Goal: Task Accomplishment & Management: Manage account settings

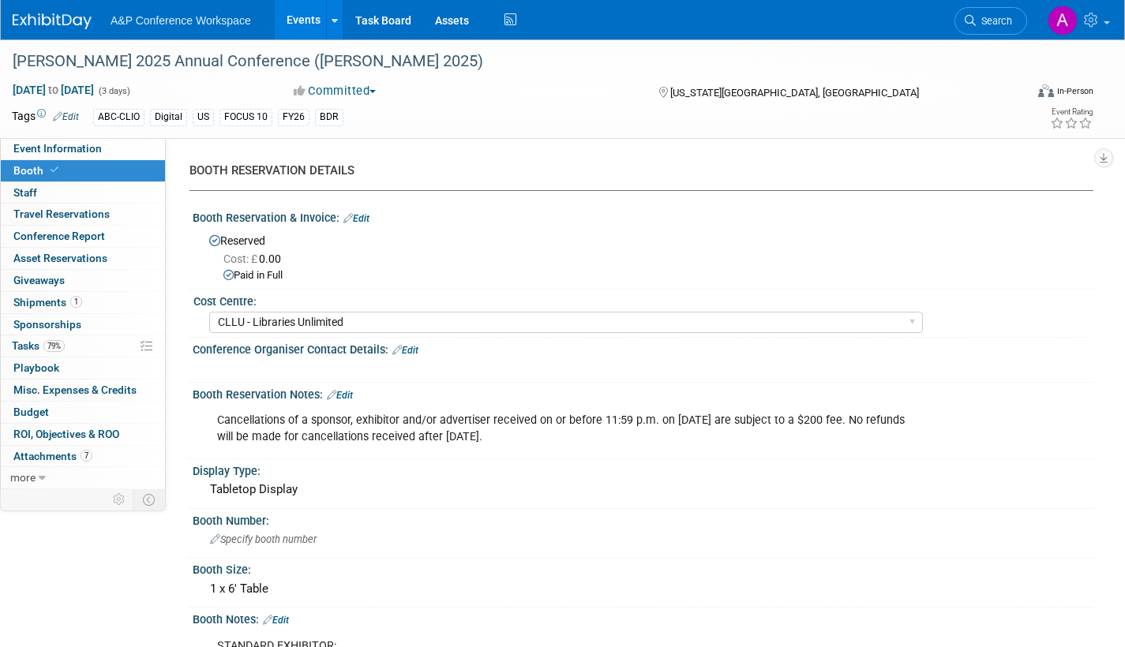
select select "CLLU - Libraries Unlimited"
click at [1003, 17] on span "Search" at bounding box center [994, 21] width 36 height 12
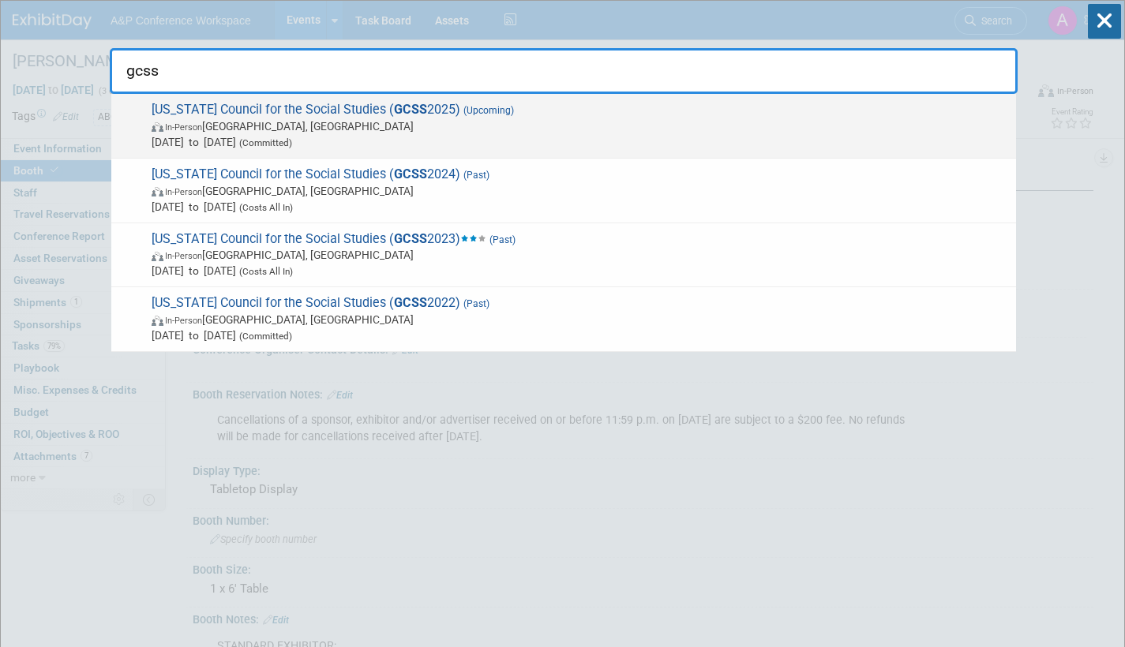
type input "gcss"
click at [371, 133] on span "In-Person [GEOGRAPHIC_DATA], [GEOGRAPHIC_DATA]" at bounding box center [580, 126] width 857 height 16
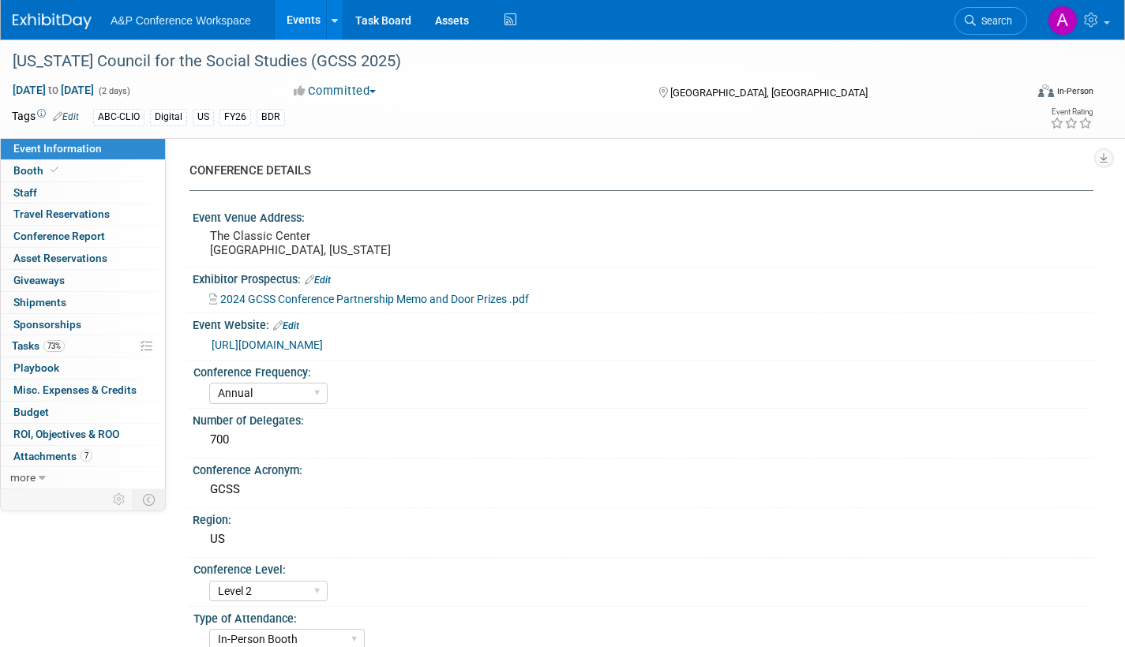
select select "Annual"
select select "Level 2"
select select "In-Person Booth"
select select "Schools"
select select "Bloomsbury Digital Resources"
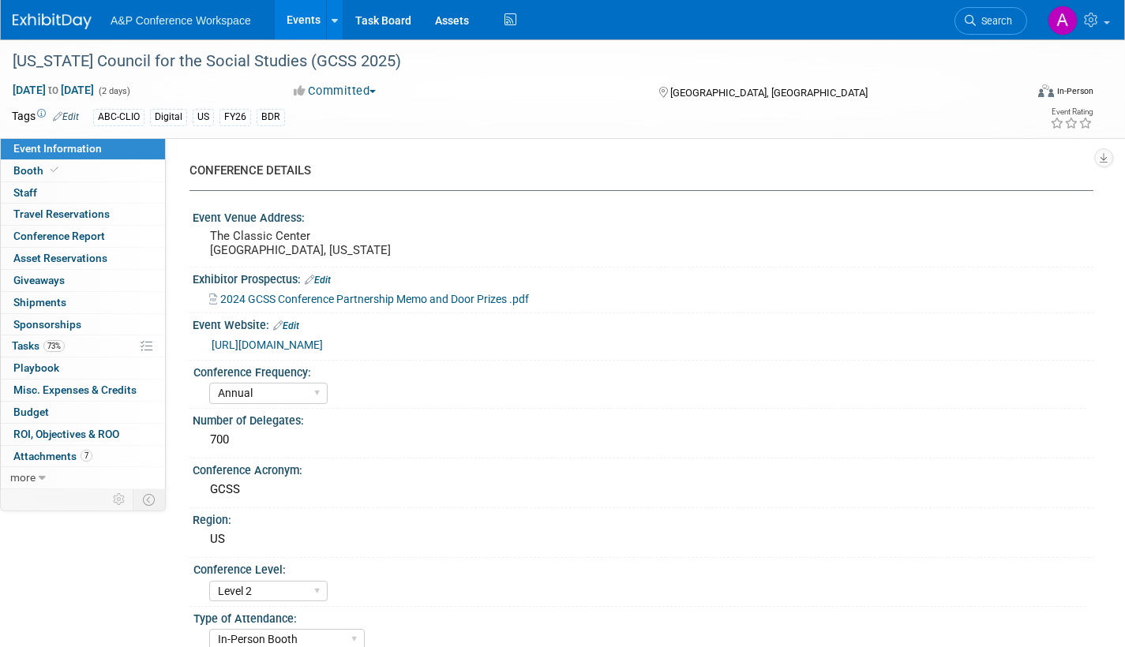
select select "[PERSON_NAME]"
select select "BDR Product Awareness and Trial Generation​"
click at [32, 167] on span "Booth" at bounding box center [37, 170] width 48 height 13
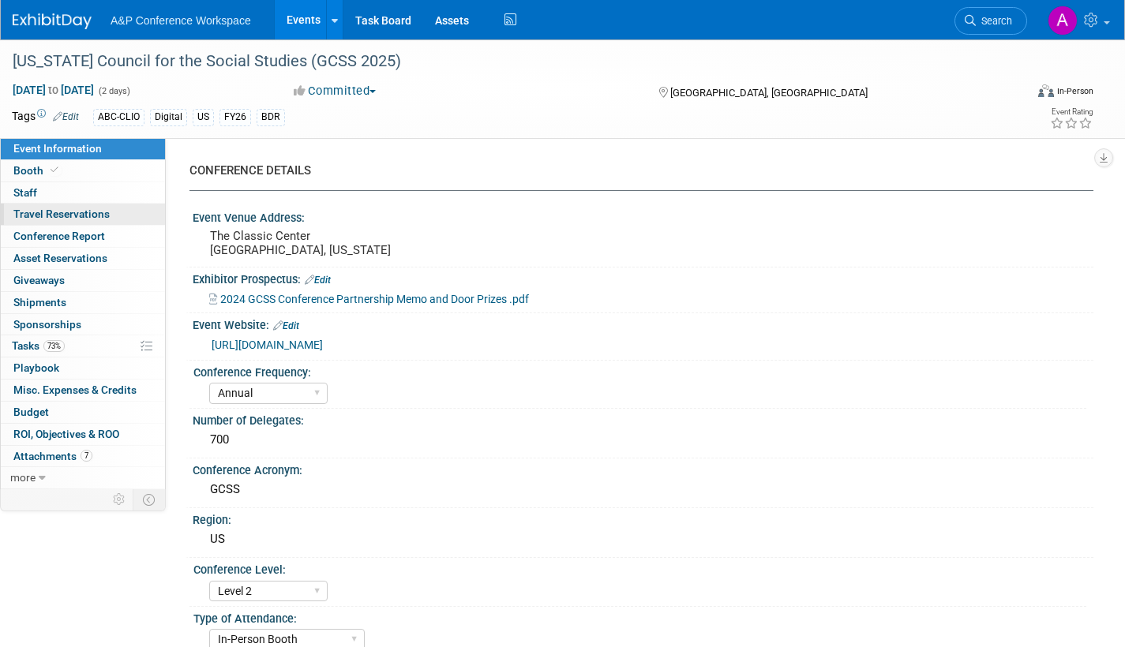
select select "CLDC - Digital/BDR"
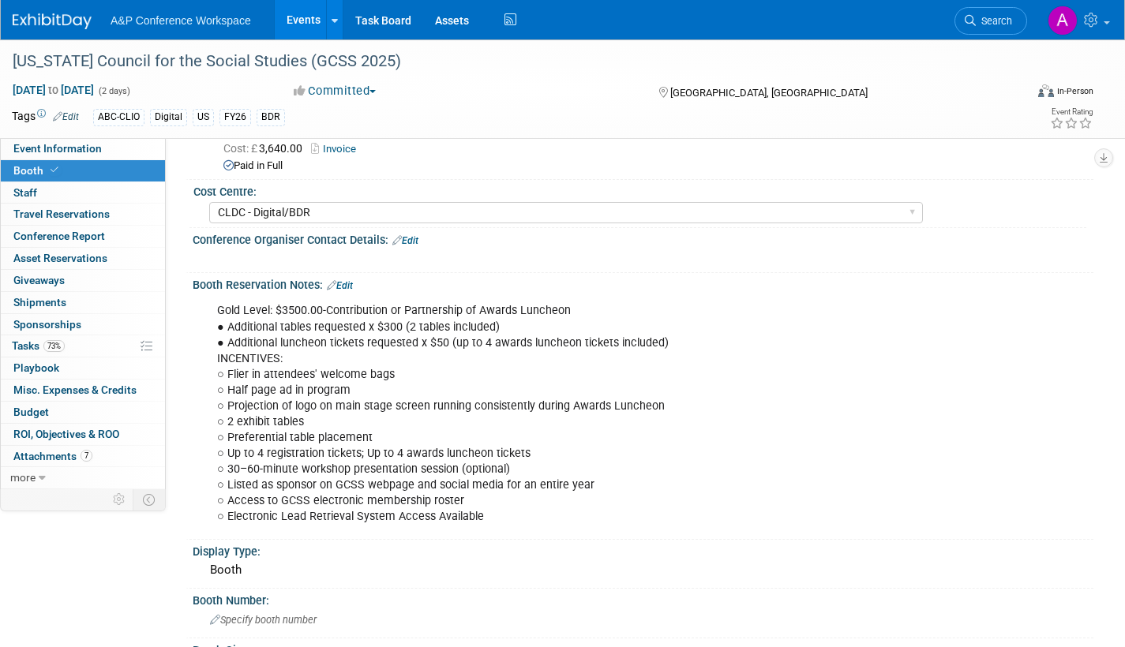
scroll to position [158, 0]
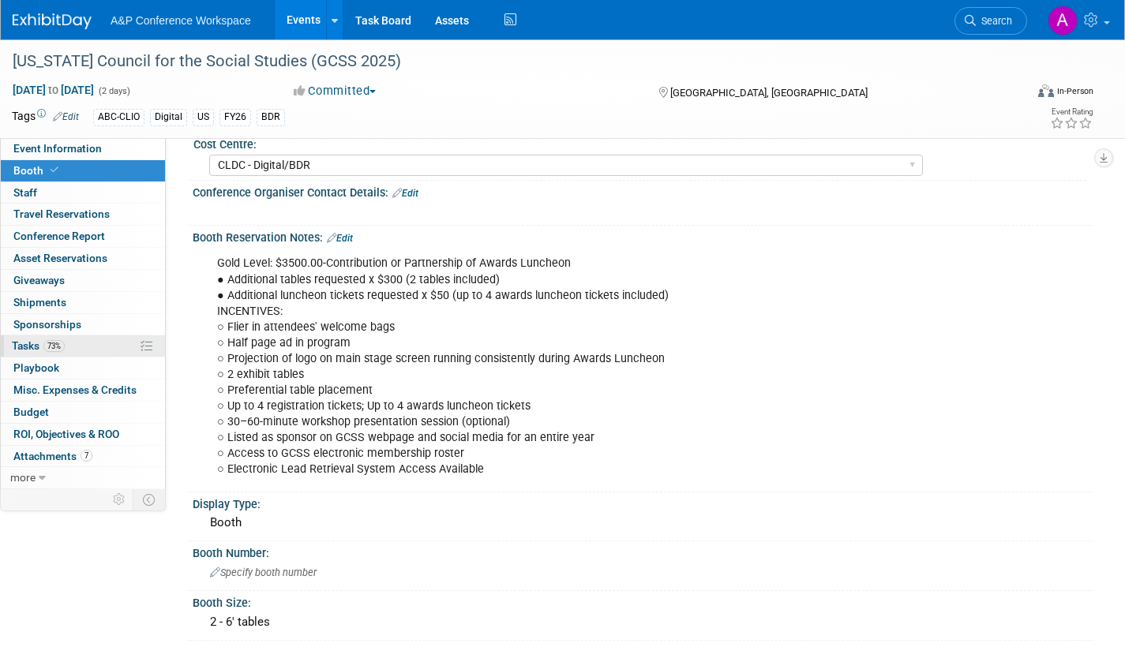
click at [30, 348] on span "Tasks 73%" at bounding box center [38, 345] width 53 height 13
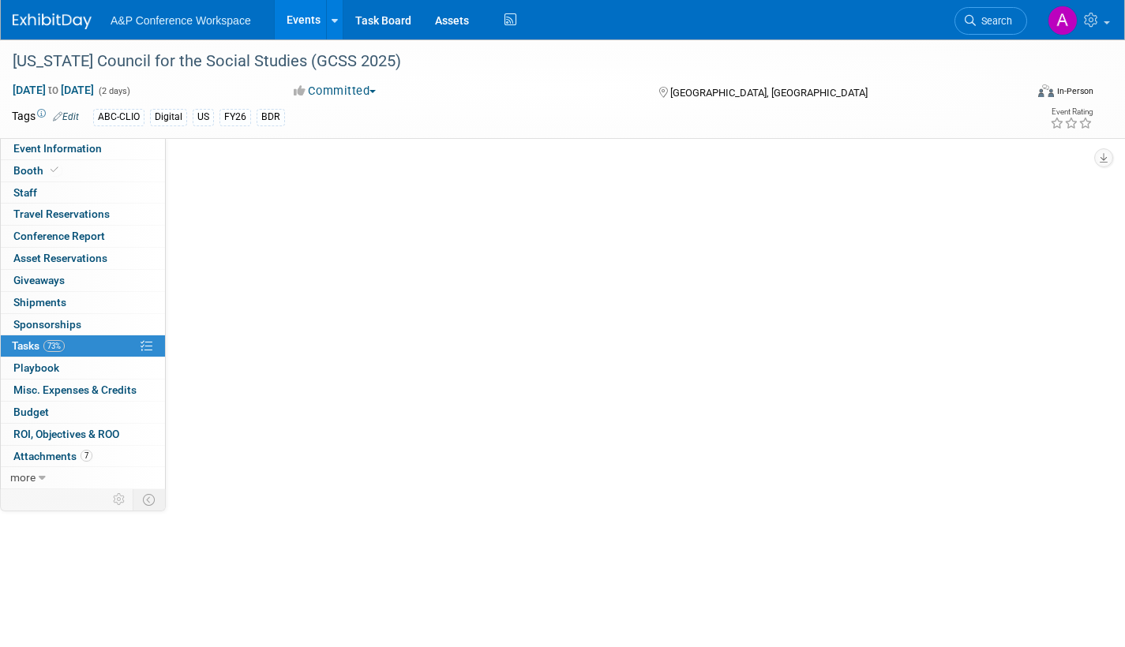
scroll to position [0, 0]
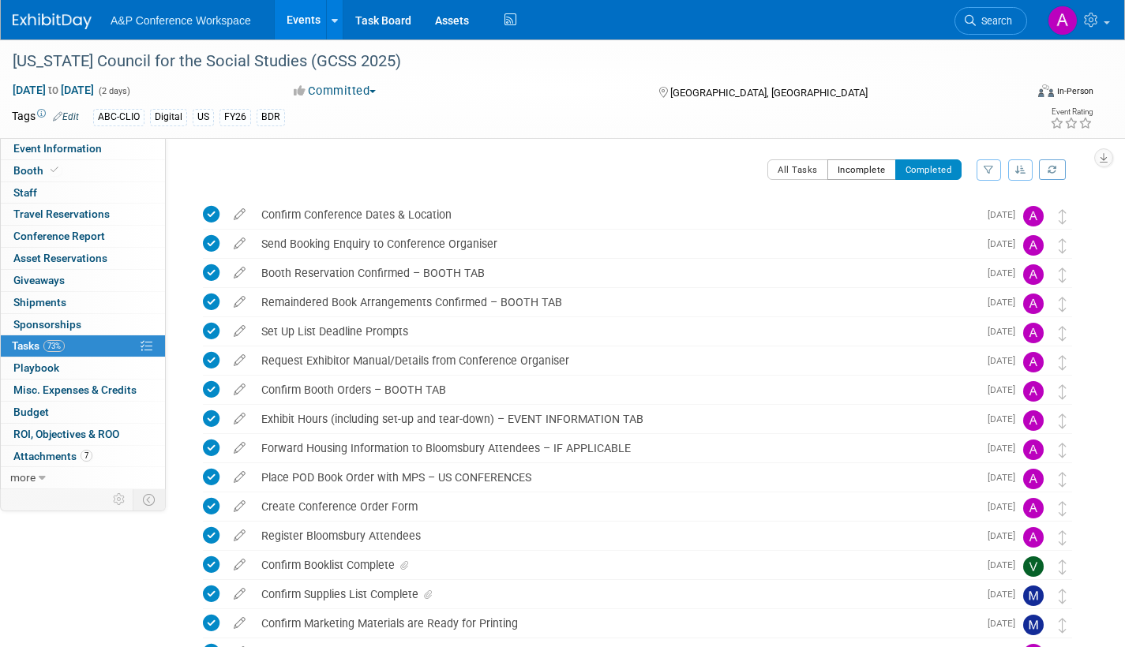
click at [857, 173] on button "Incomplete" at bounding box center [861, 169] width 69 height 21
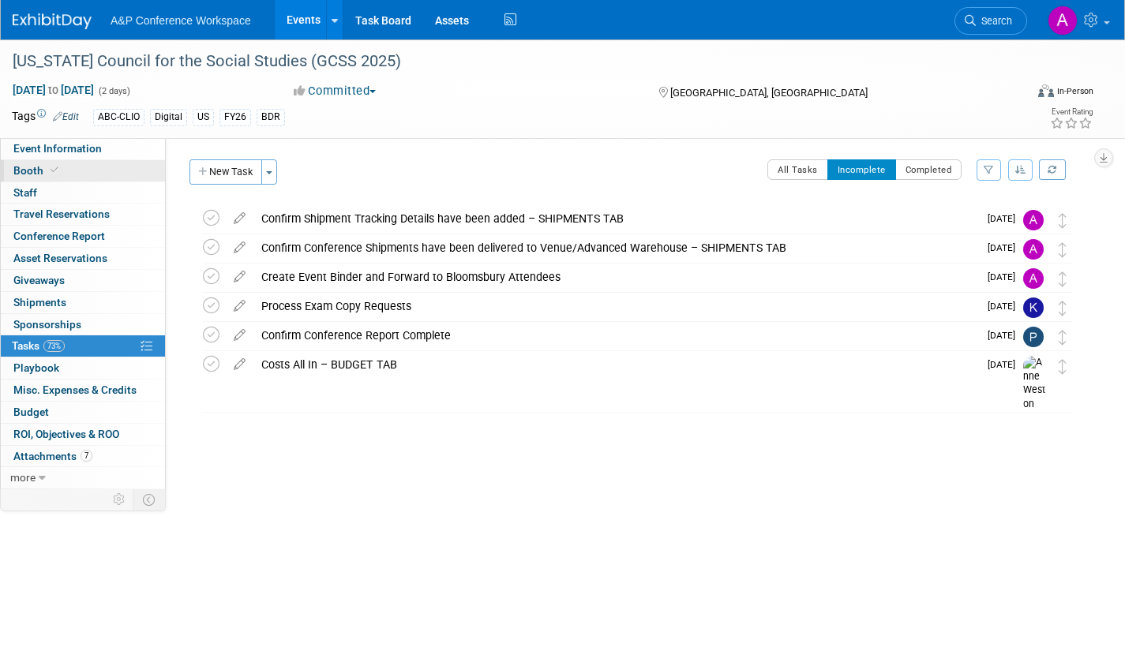
click at [27, 170] on span "Booth" at bounding box center [37, 170] width 48 height 13
select select "CLDC - Digital/BDR"
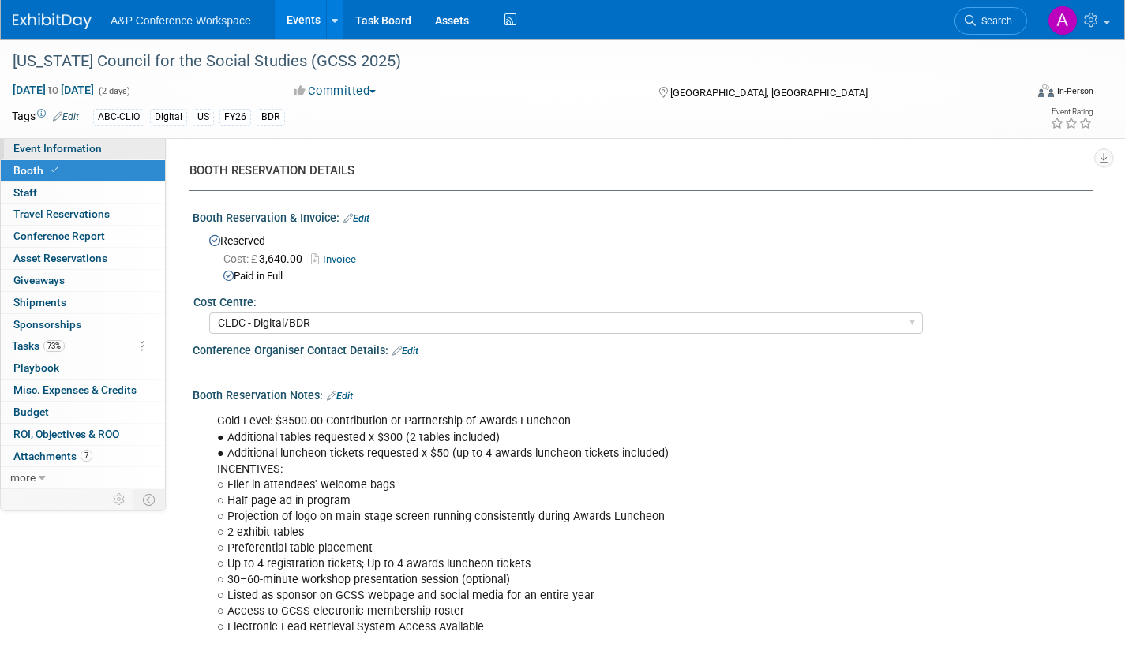
click at [94, 144] on span "Event Information" at bounding box center [57, 148] width 88 height 13
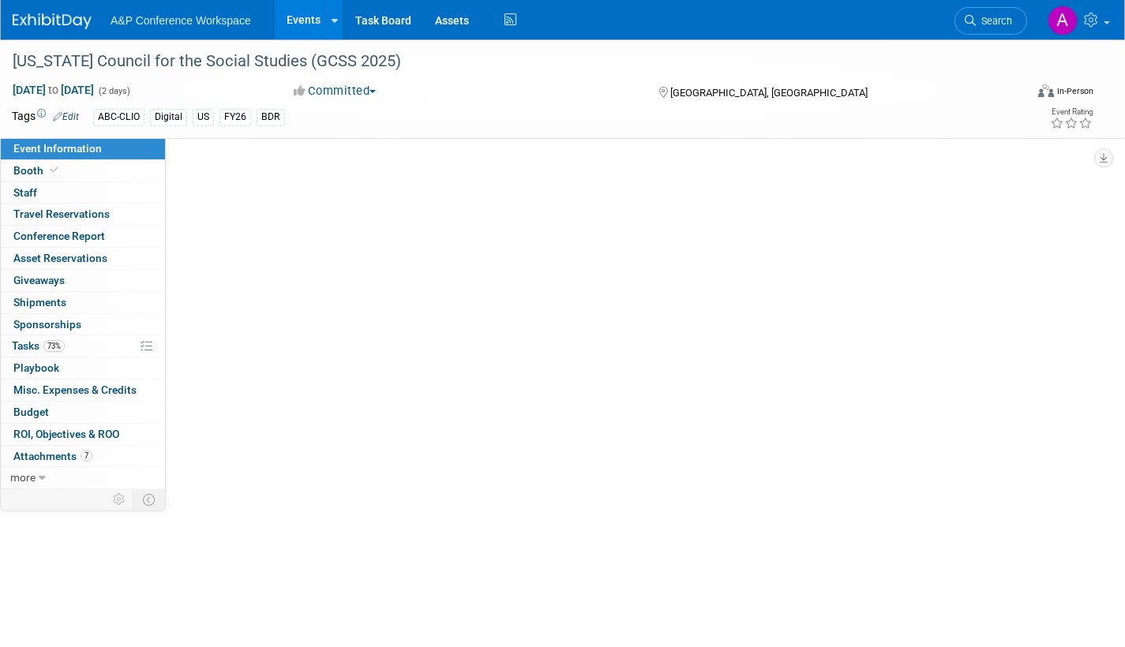
select select "Annual"
select select "Level 2"
select select "In-Person Booth"
select select "Schools"
select select "Bloomsbury Digital Resources"
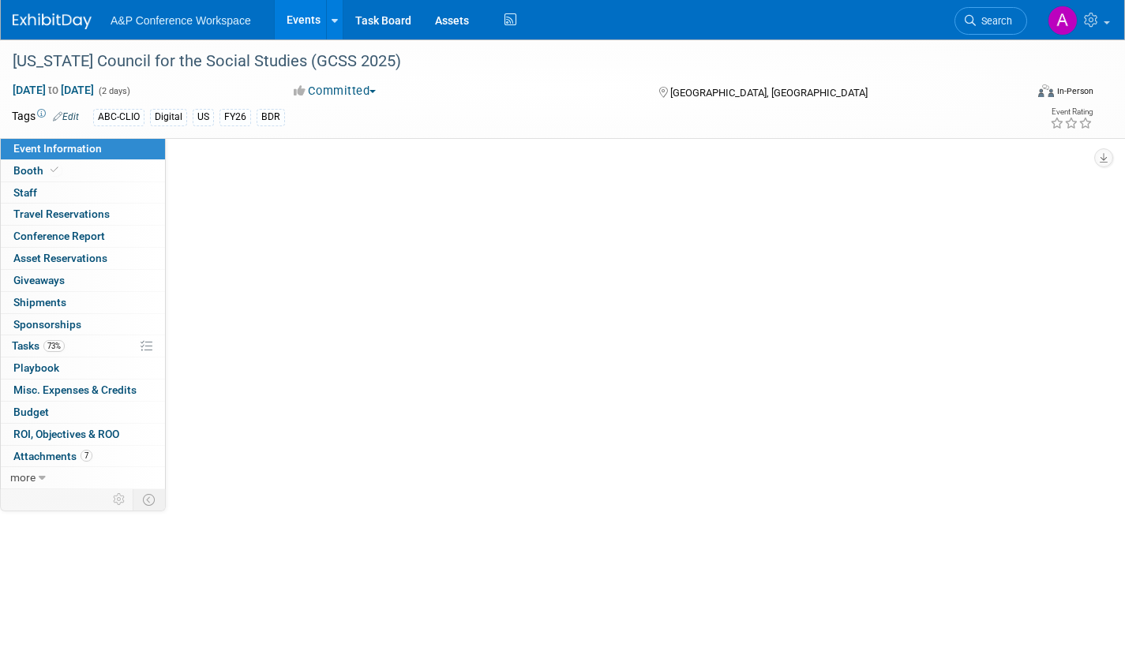
select select "[PERSON_NAME]"
select select "BDR Product Awareness and Trial Generation​"
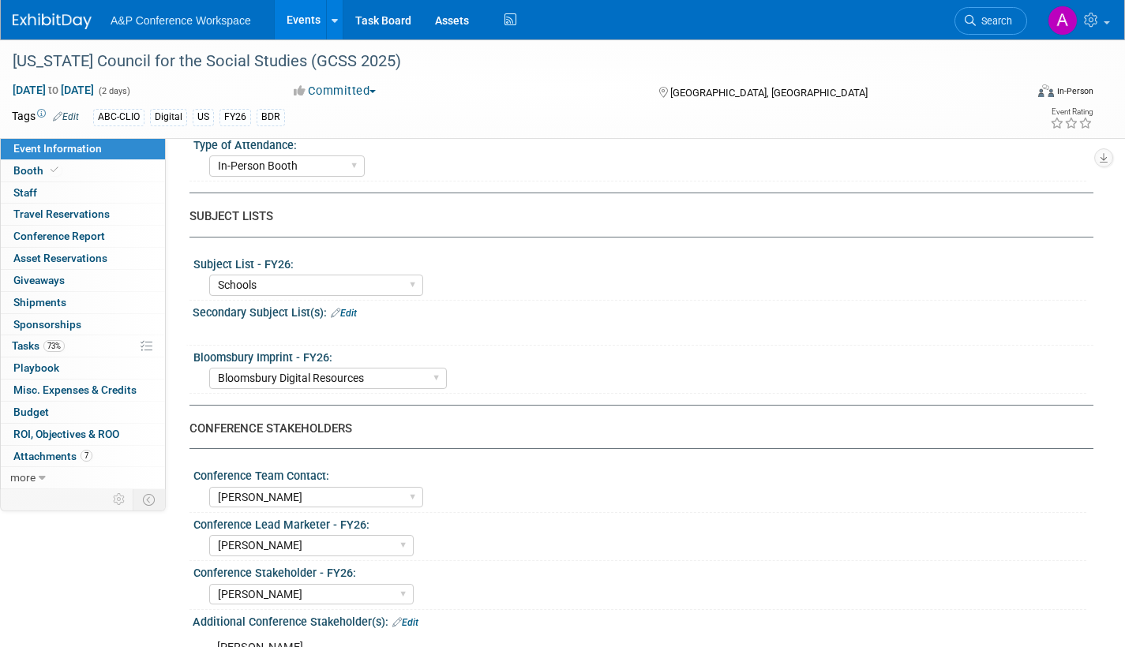
scroll to position [553, 0]
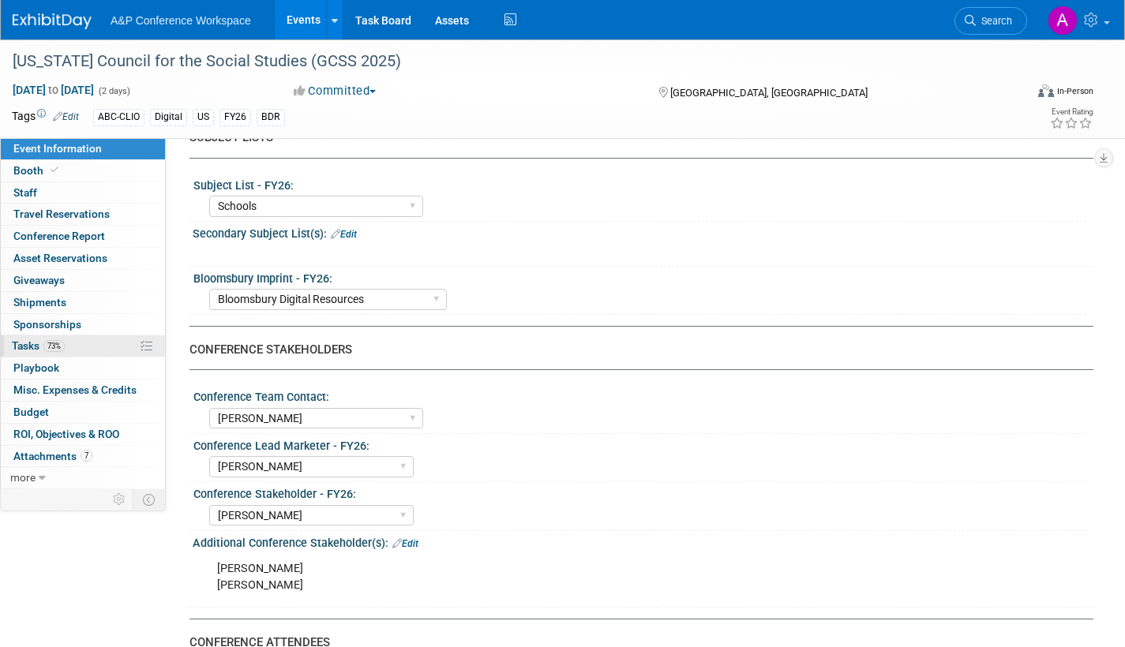
click at [22, 344] on span "Tasks 73%" at bounding box center [38, 345] width 53 height 13
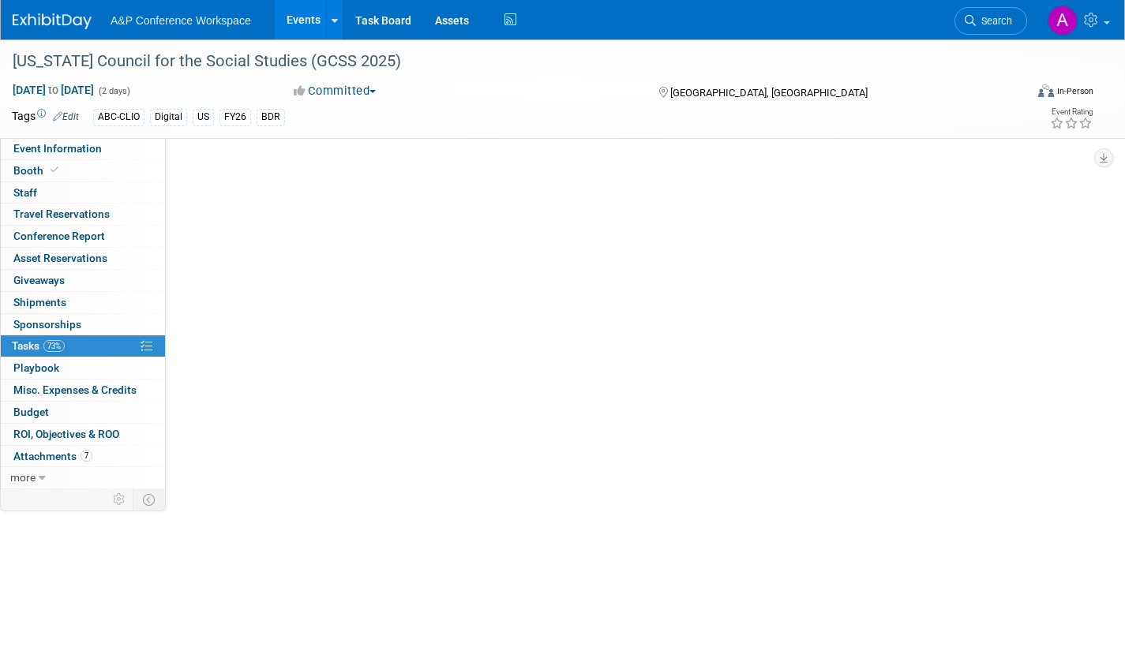
scroll to position [0, 0]
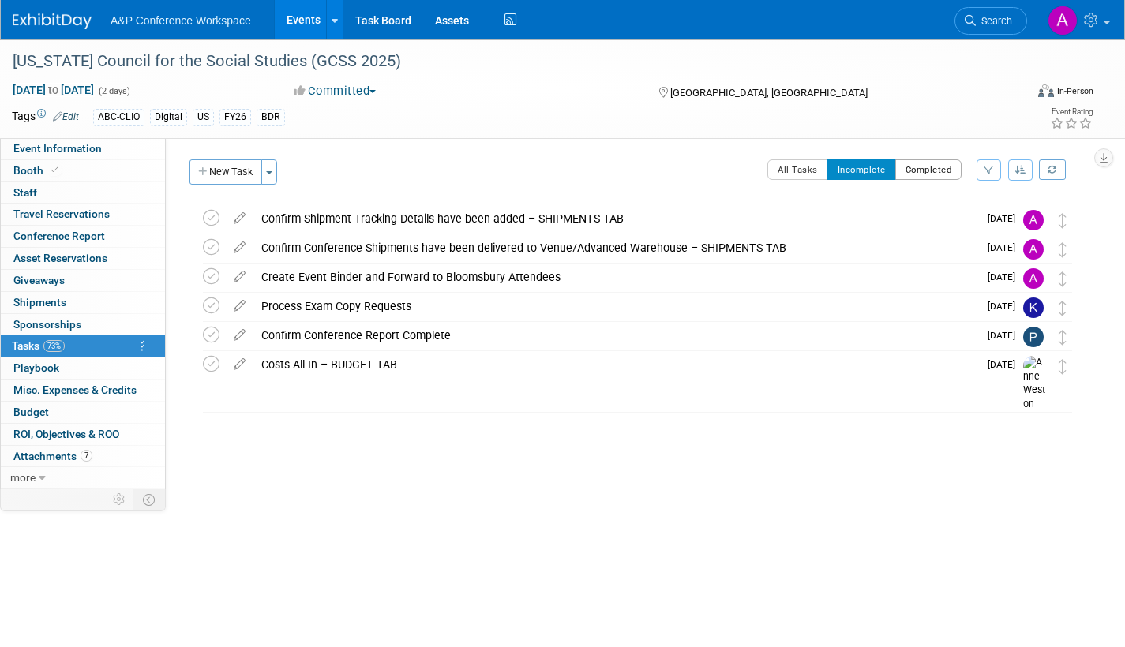
click at [918, 168] on button "Completed" at bounding box center [928, 169] width 67 height 21
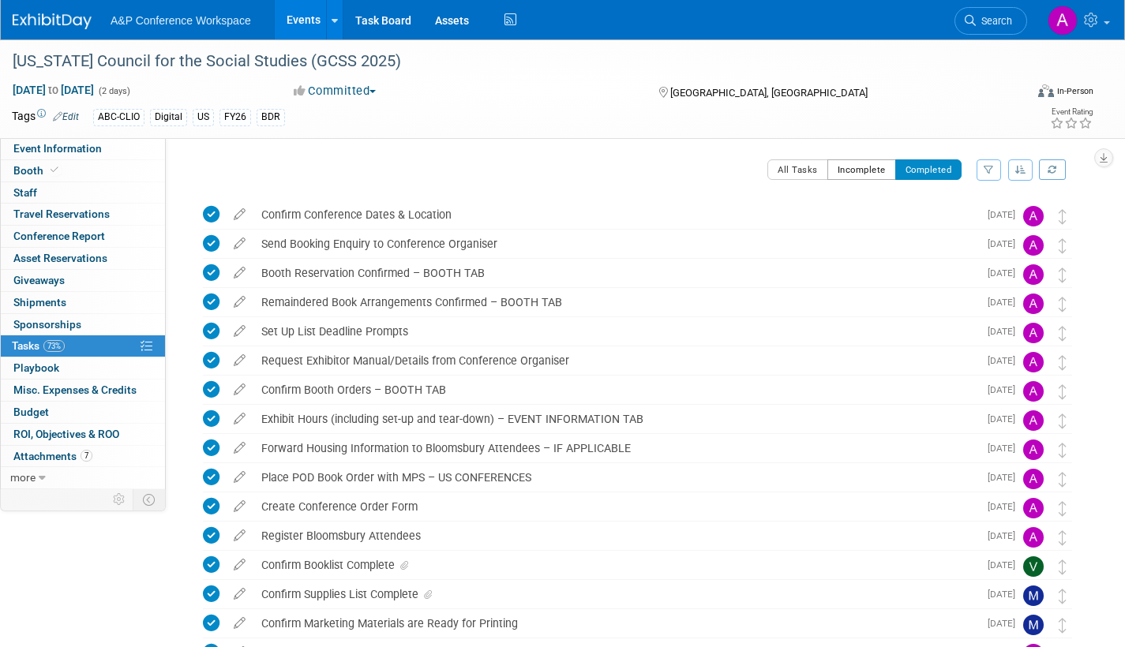
click at [859, 167] on button "Incomplete" at bounding box center [861, 169] width 69 height 21
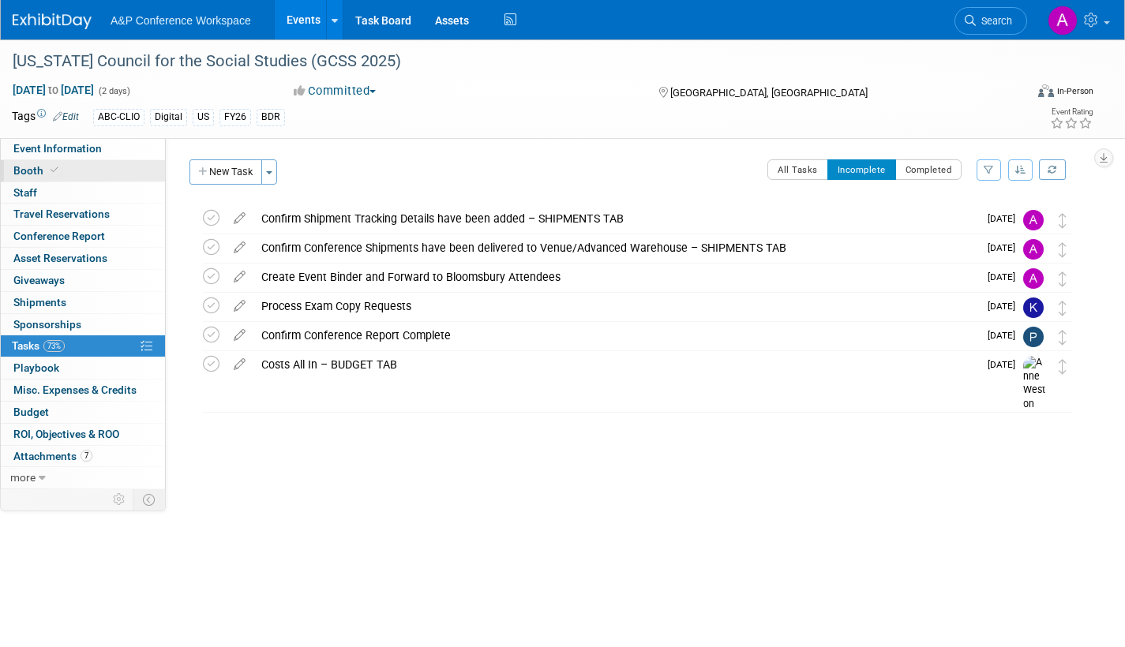
click at [30, 173] on span "Booth" at bounding box center [37, 170] width 48 height 13
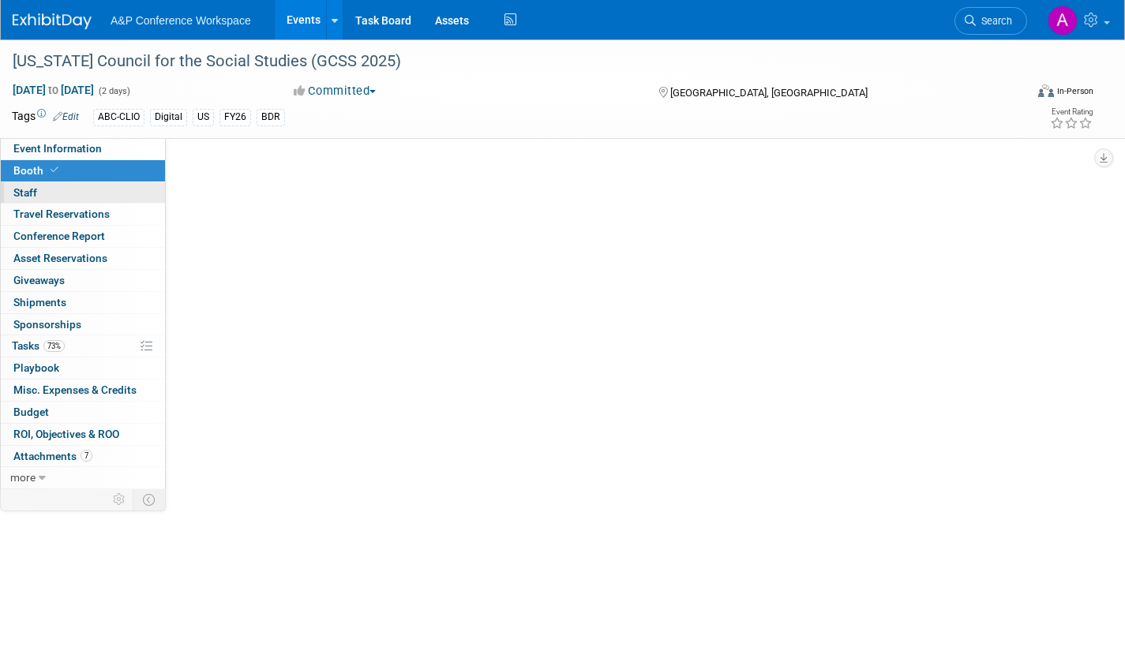
select select "CLDC - Digital/BDR"
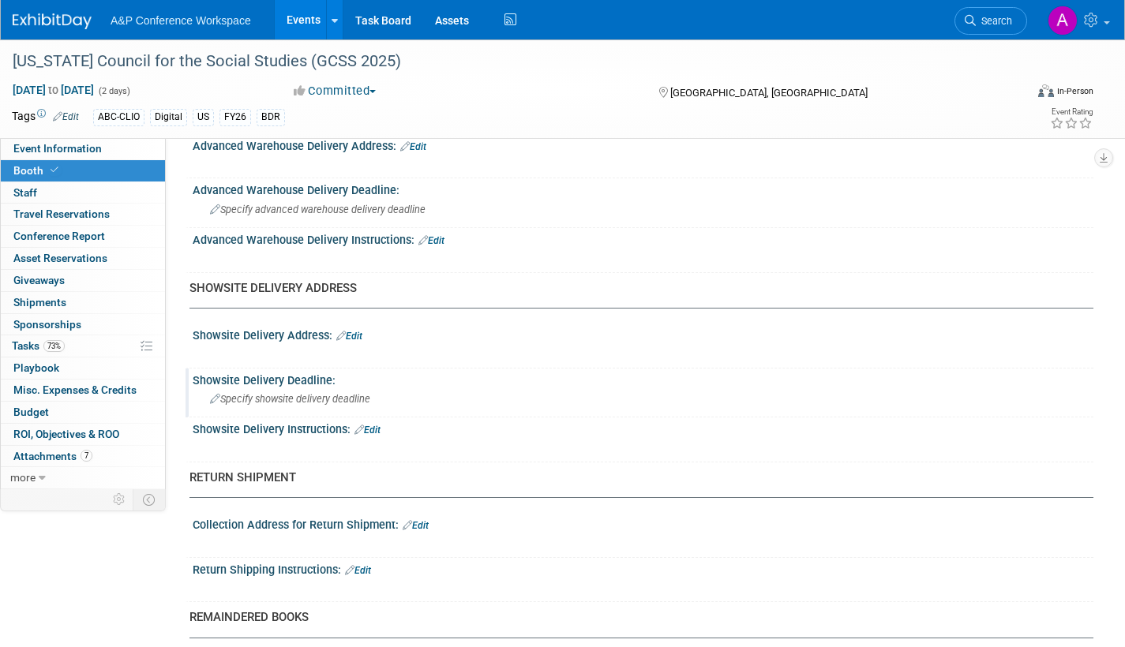
scroll to position [1105, 0]
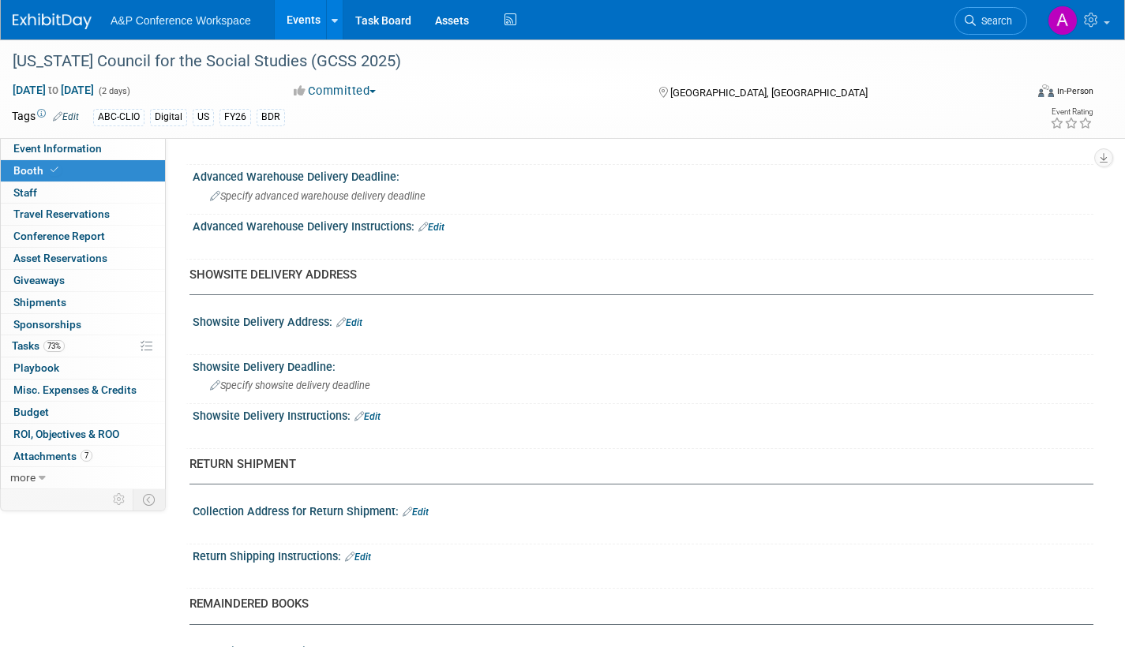
click at [361, 321] on link "Edit" at bounding box center [349, 322] width 26 height 11
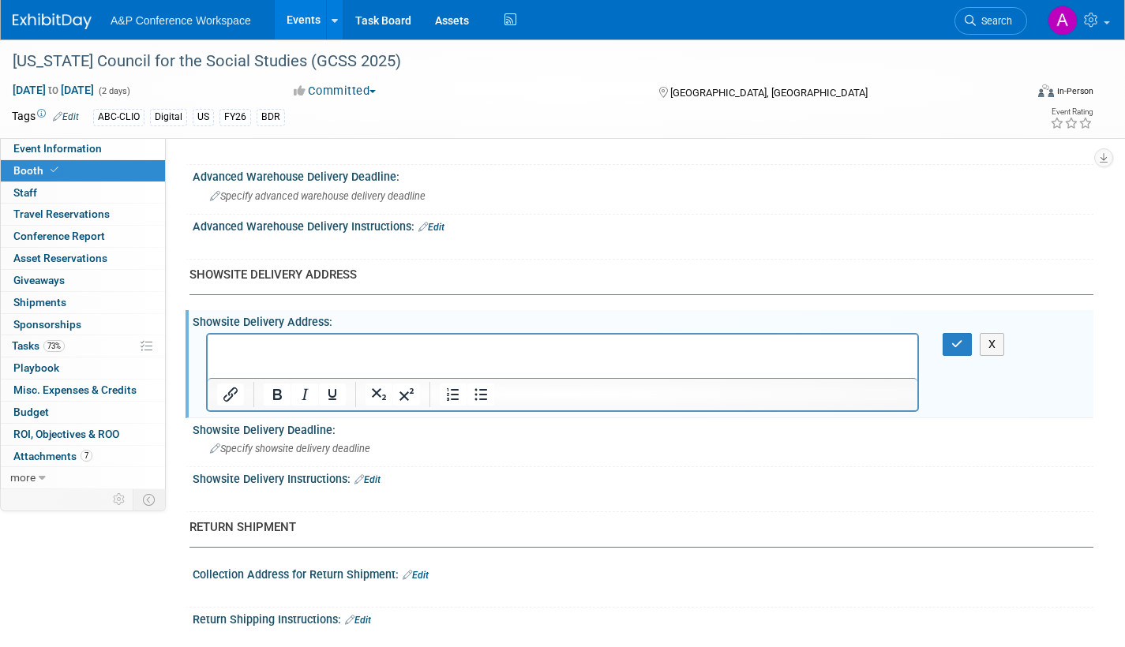
scroll to position [0, 0]
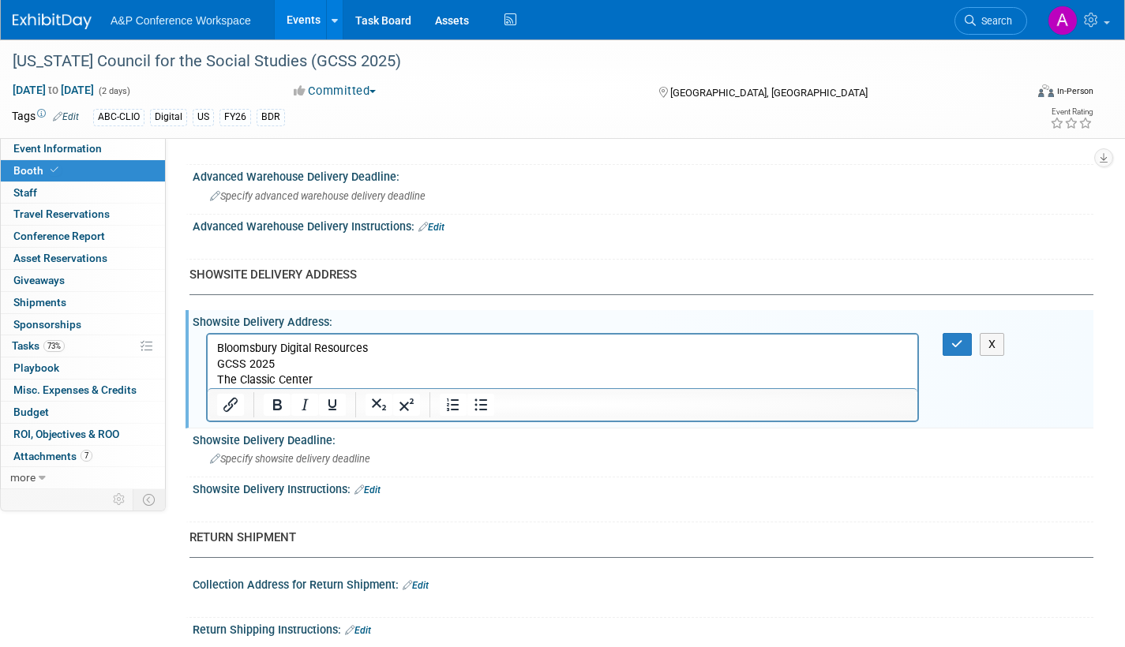
click at [219, 361] on p "GCSS 2025" at bounding box center [563, 364] width 692 height 16
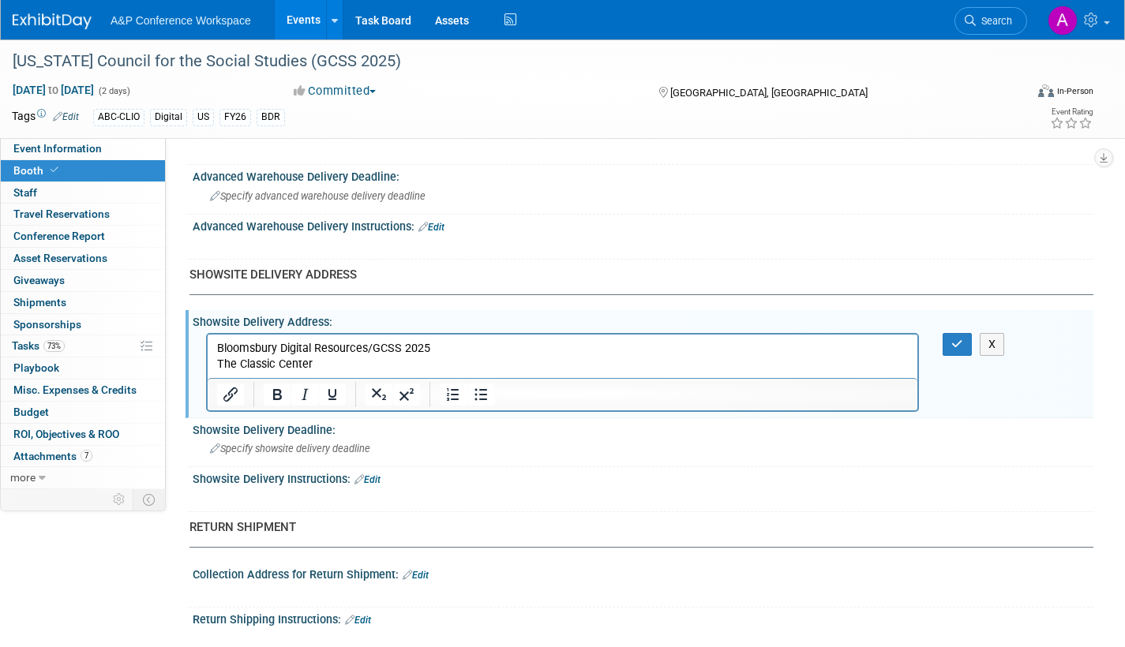
click at [324, 362] on p "The Classic Center" at bounding box center [563, 364] width 692 height 16
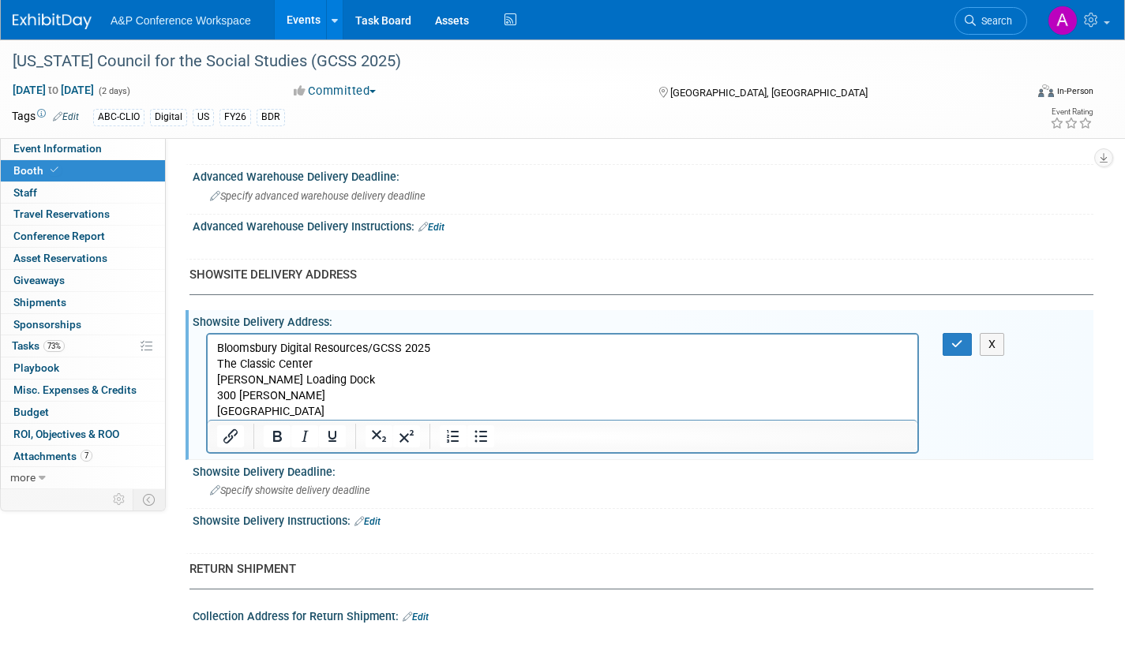
click at [304, 396] on p "300 N. Thomas" at bounding box center [563, 396] width 692 height 16
click at [961, 347] on icon "button" at bounding box center [957, 344] width 12 height 11
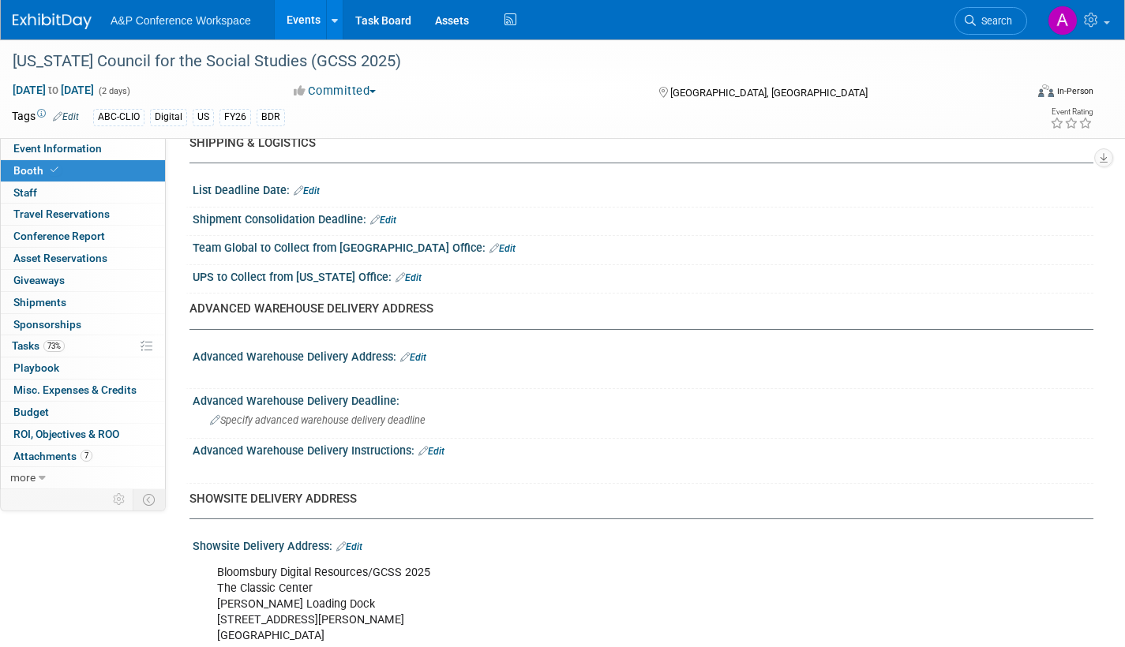
scroll to position [868, 0]
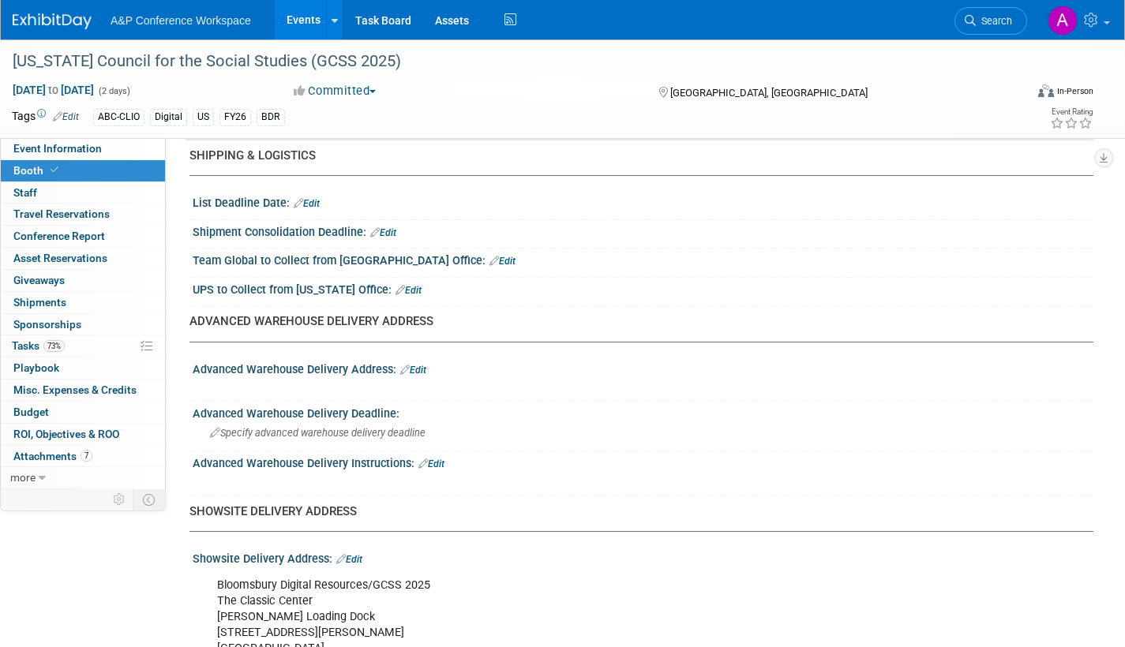
click at [392, 229] on link "Edit" at bounding box center [383, 232] width 26 height 11
select select "9"
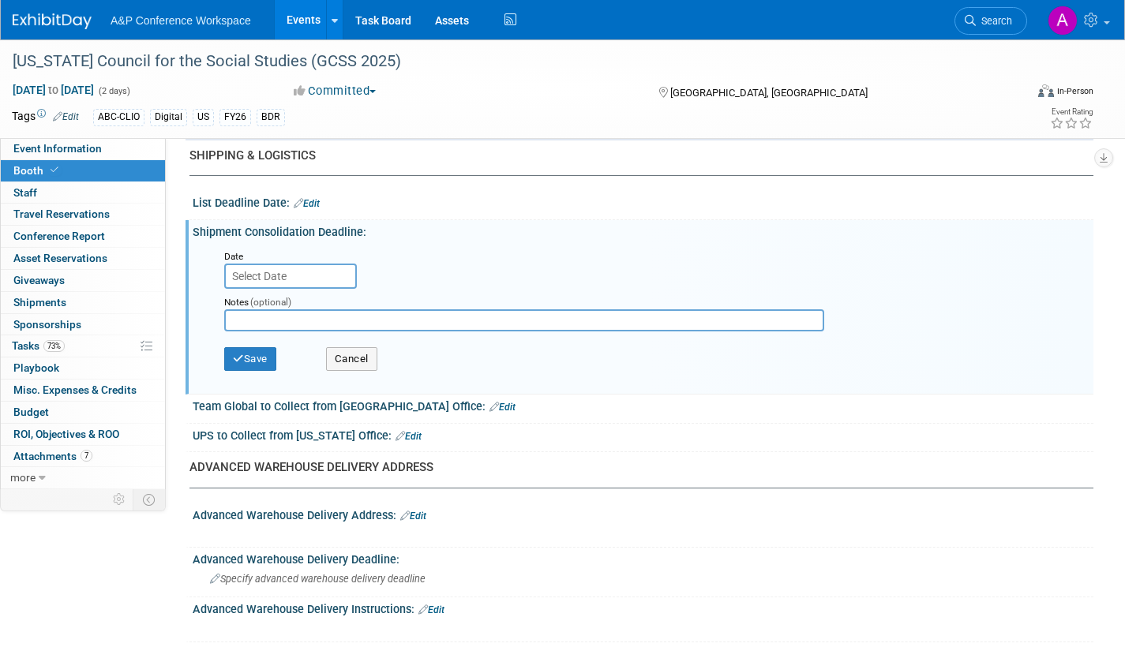
click at [304, 268] on input "text" at bounding box center [290, 276] width 133 height 25
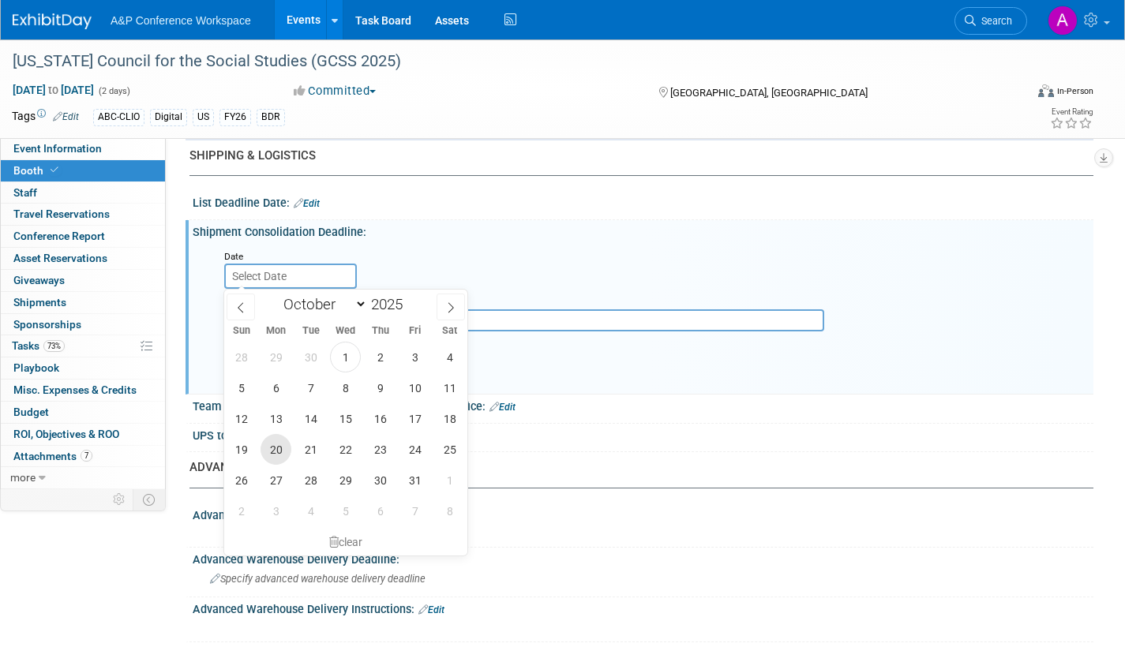
click at [270, 447] on span "20" at bounding box center [276, 449] width 31 height 31
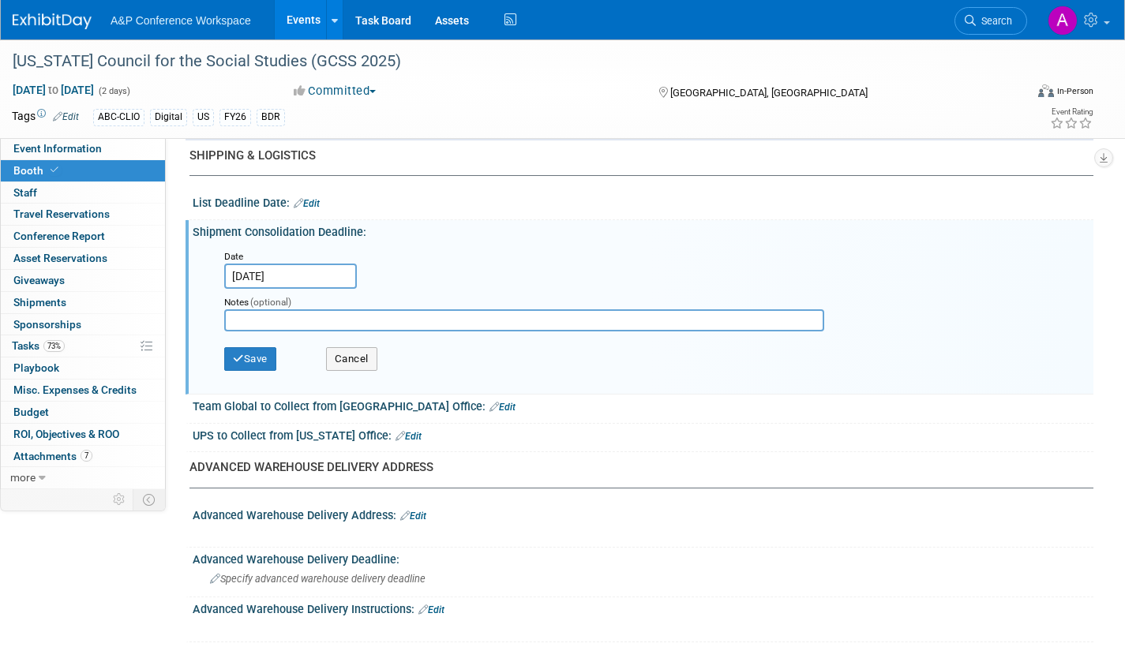
click at [329, 275] on input "Oct 20, 2025" at bounding box center [290, 276] width 133 height 25
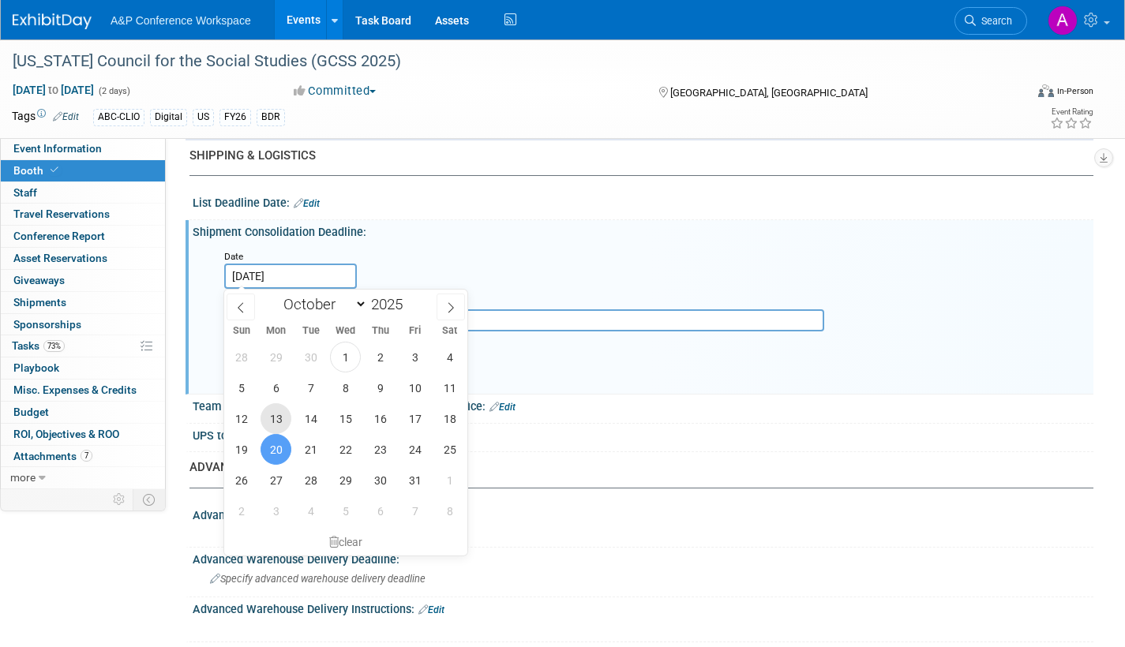
click at [276, 415] on span "13" at bounding box center [276, 418] width 31 height 31
type input "Oct 13, 2025"
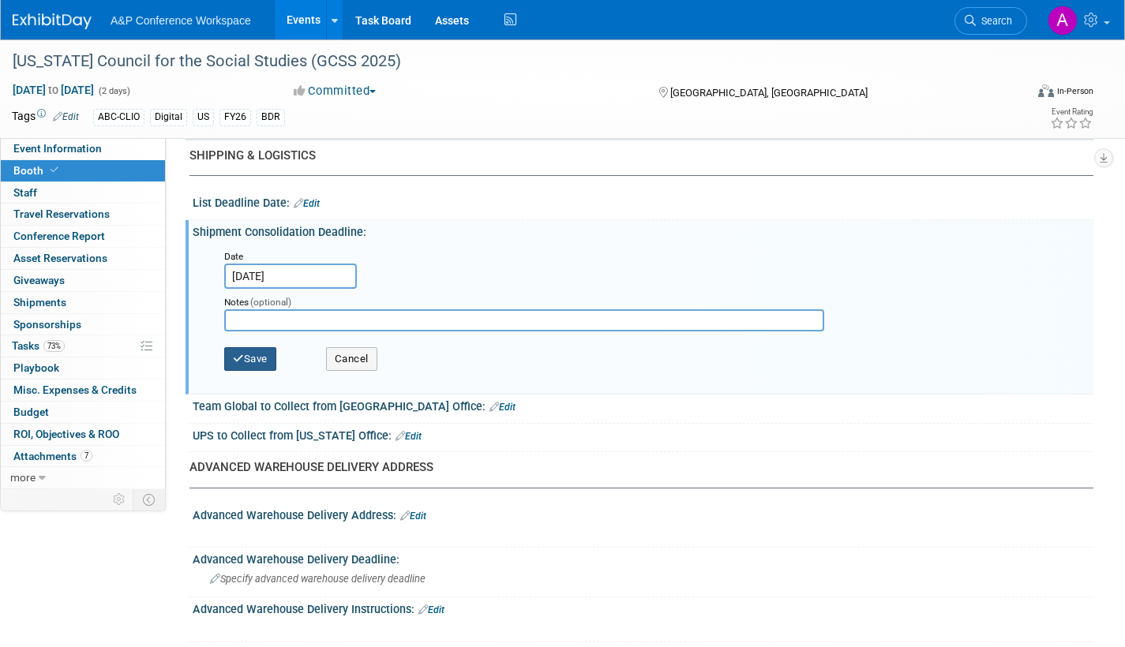
click at [261, 362] on button "Save" at bounding box center [250, 359] width 52 height 24
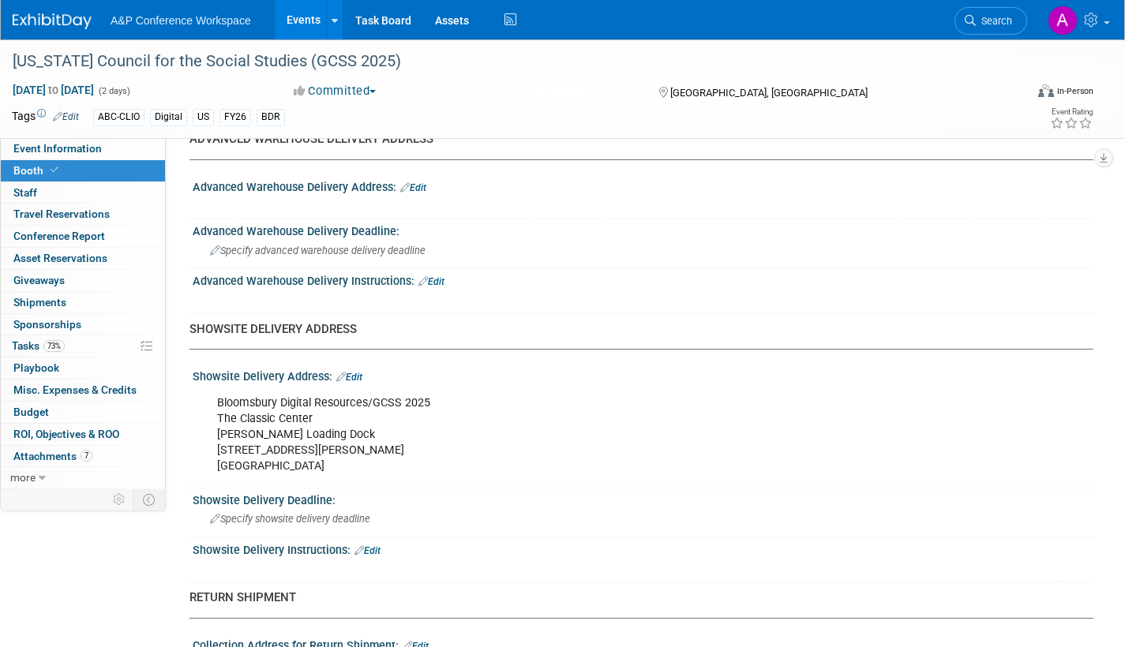
scroll to position [1105, 0]
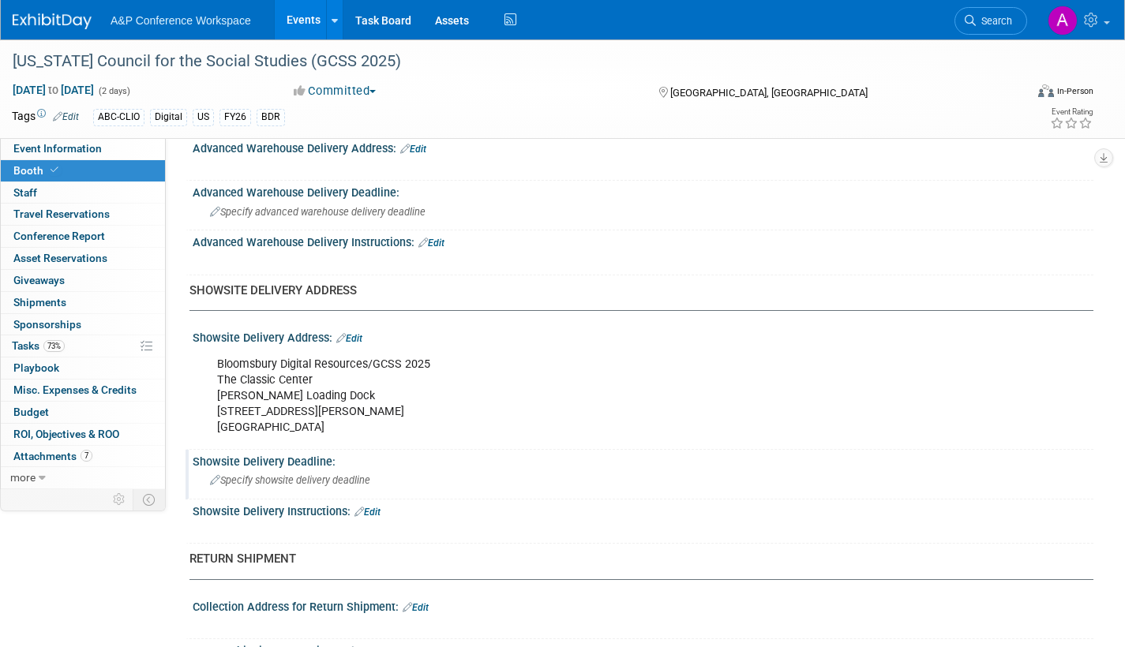
click at [308, 477] on span "Specify showsite delivery deadline" at bounding box center [290, 480] width 160 height 12
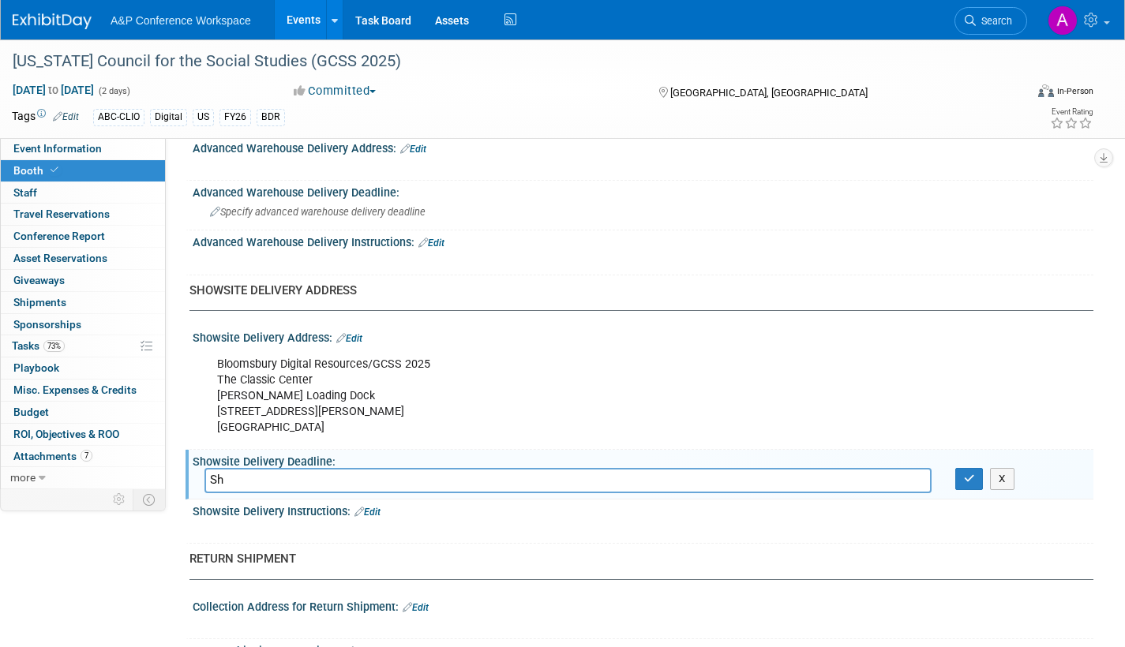
type input "S"
type input "Materials may arrive up to 10 days prior to conference"
click at [965, 478] on icon "button" at bounding box center [969, 479] width 11 height 10
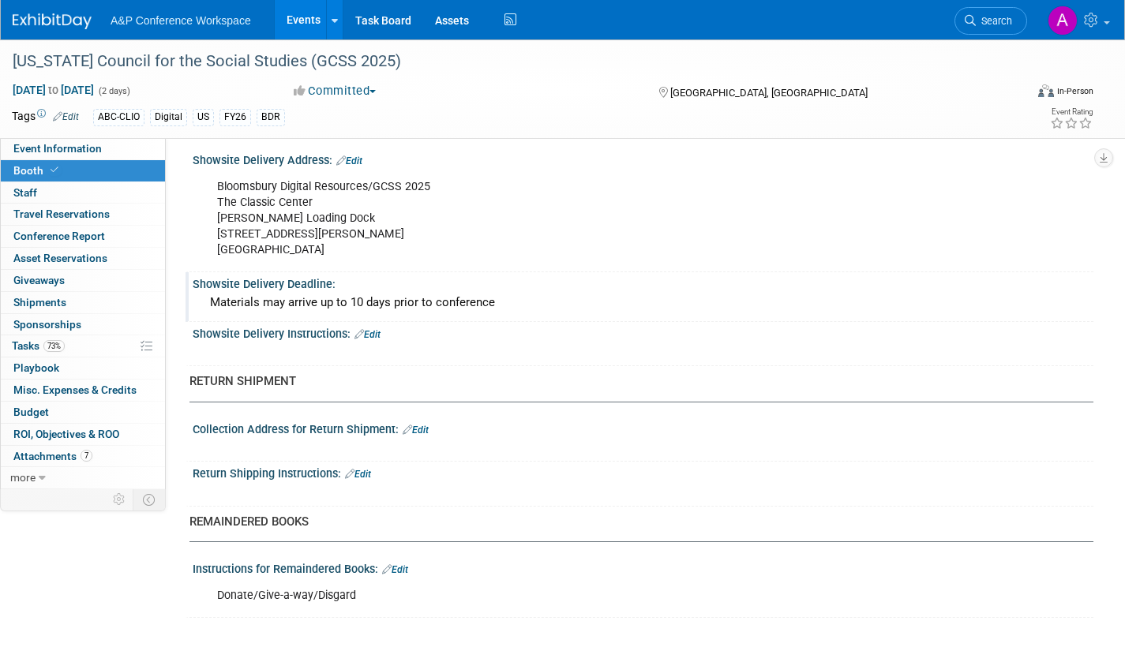
scroll to position [1284, 0]
click at [370, 472] on link "Edit" at bounding box center [358, 473] width 26 height 11
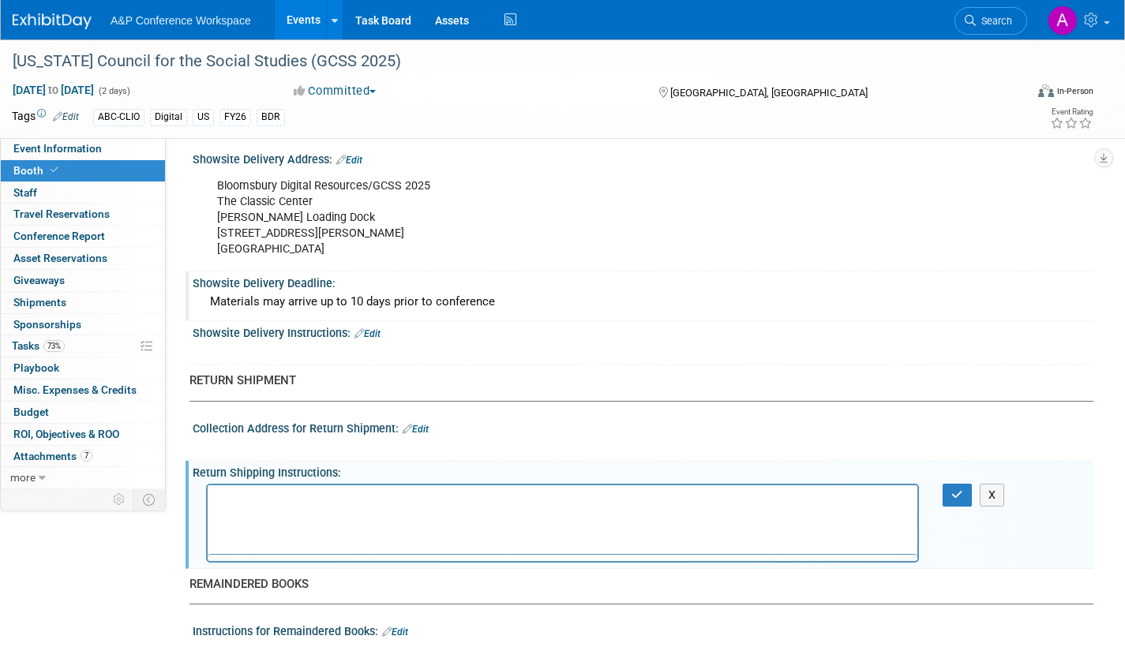
scroll to position [0, 0]
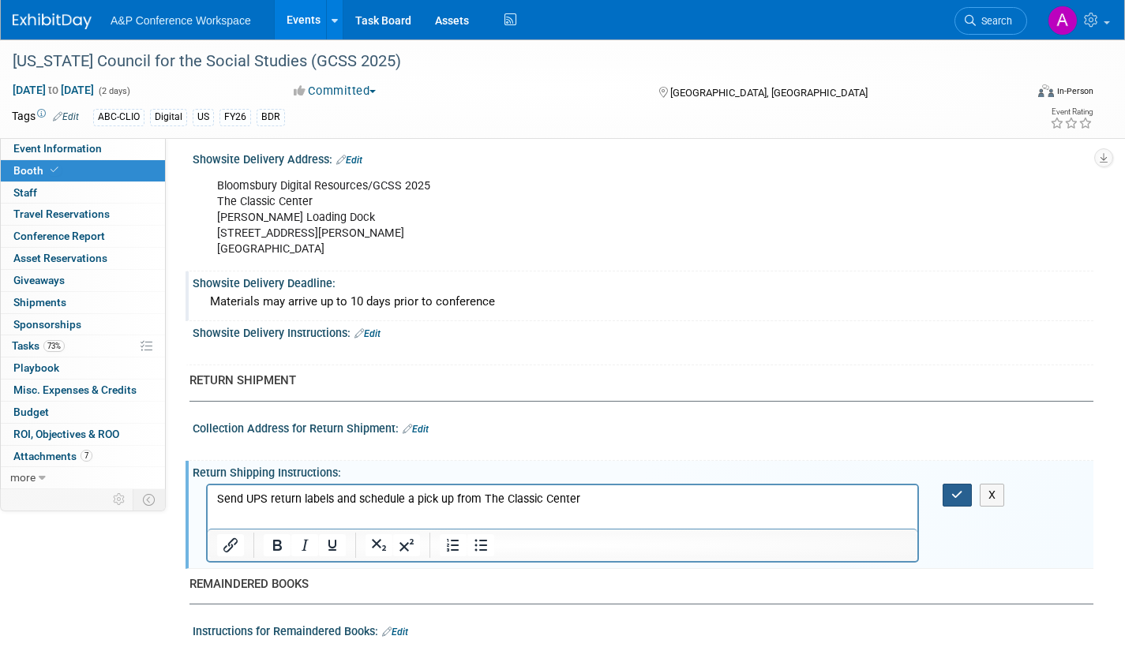
click at [954, 493] on icon "button" at bounding box center [957, 494] width 12 height 11
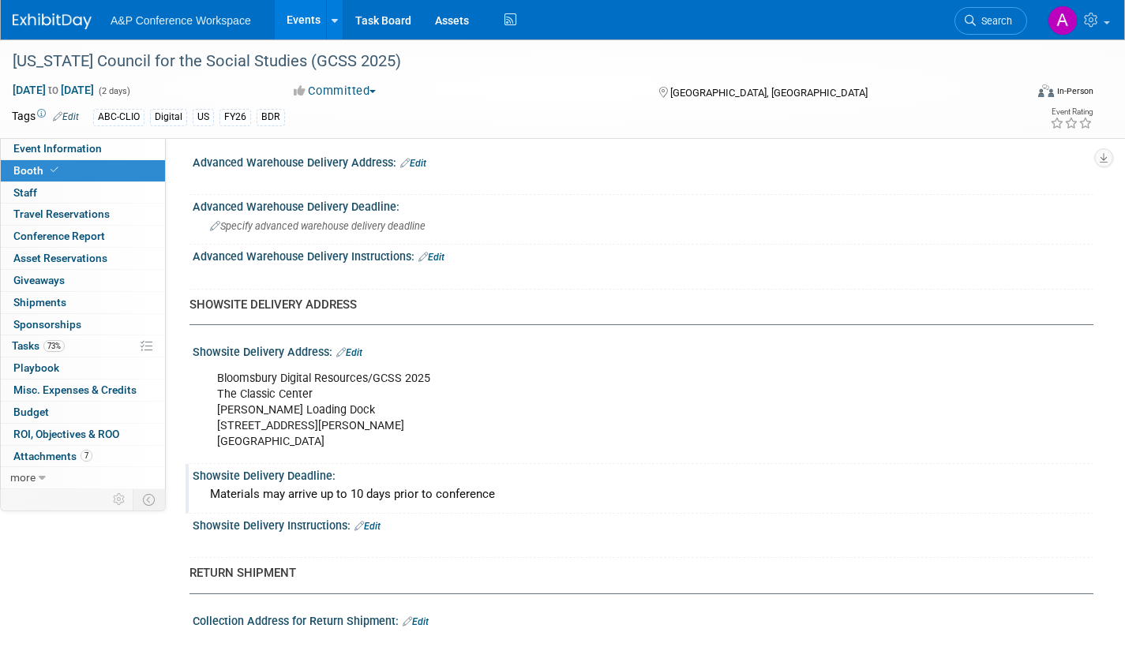
scroll to position [1063, 0]
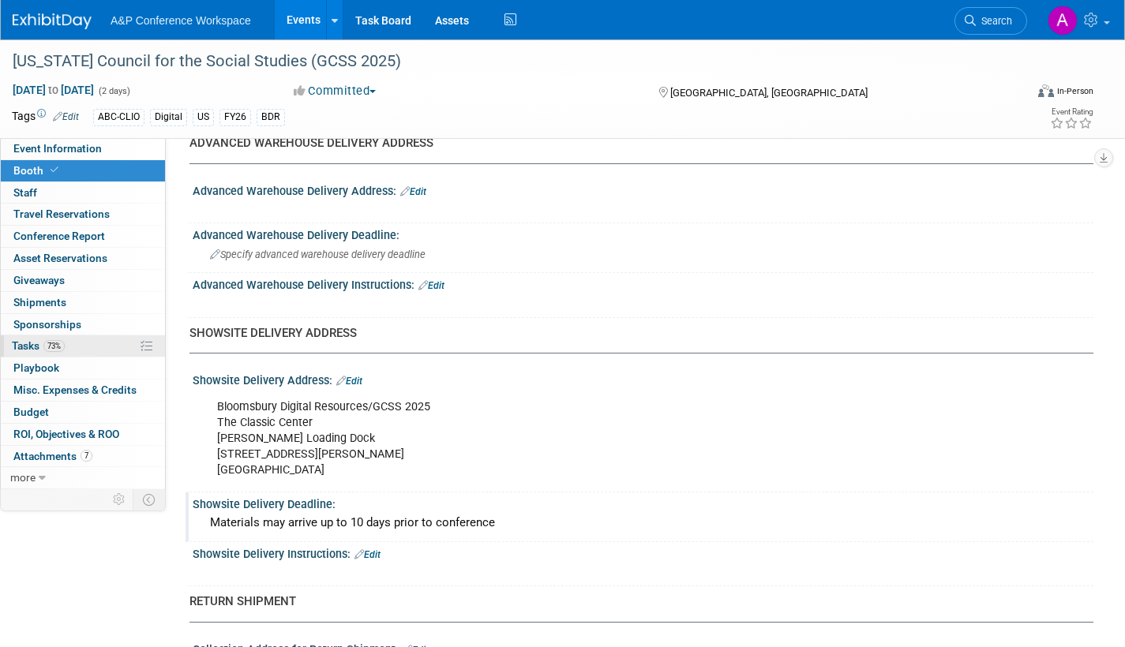
click at [24, 345] on span "Tasks 73%" at bounding box center [38, 345] width 53 height 13
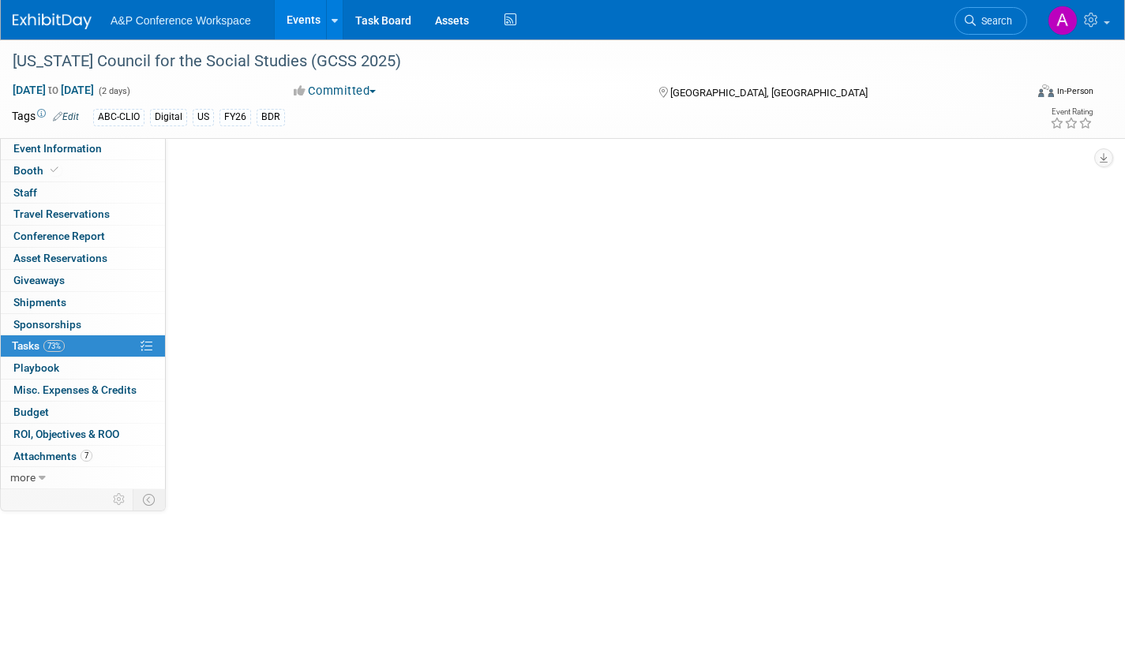
scroll to position [0, 0]
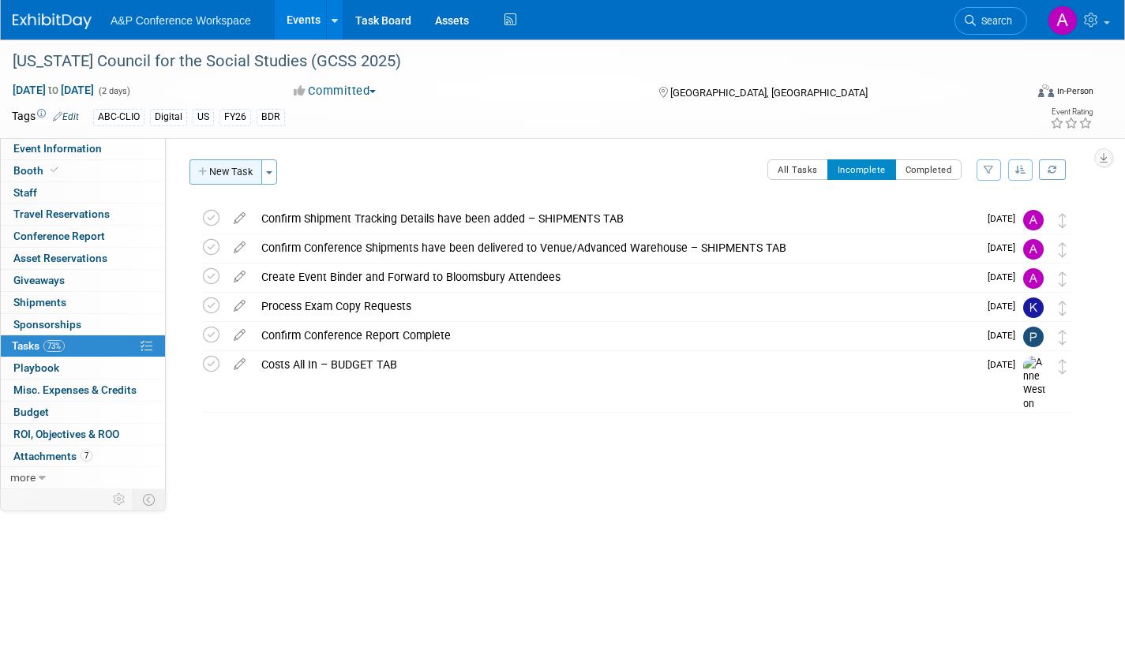
click at [234, 171] on button "New Task" at bounding box center [225, 171] width 73 height 25
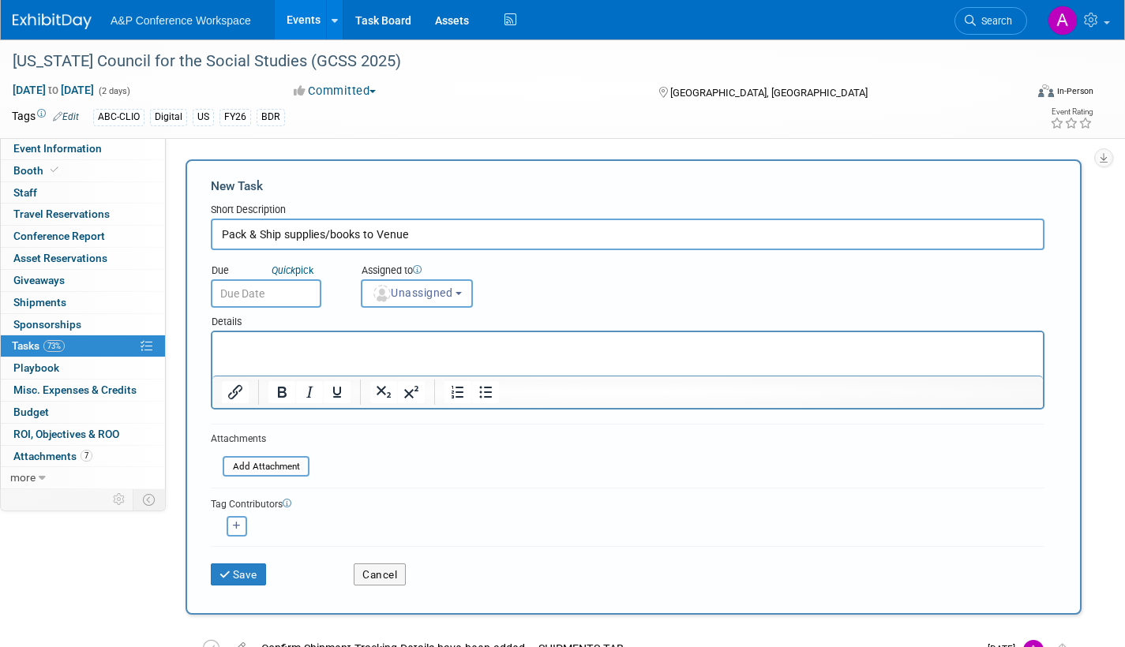
type input "Pack & Ship supplies/books to Venue"
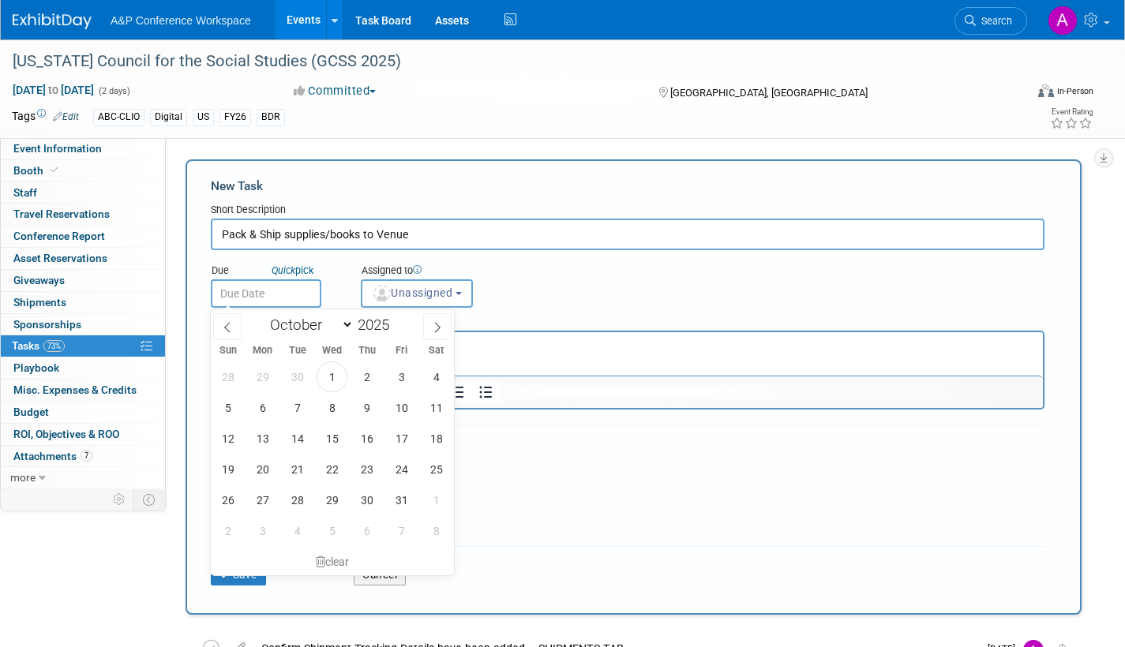
click at [282, 297] on input "text" at bounding box center [266, 293] width 111 height 28
click at [334, 433] on span "15" at bounding box center [332, 438] width 31 height 31
type input "Oct 15, 2025"
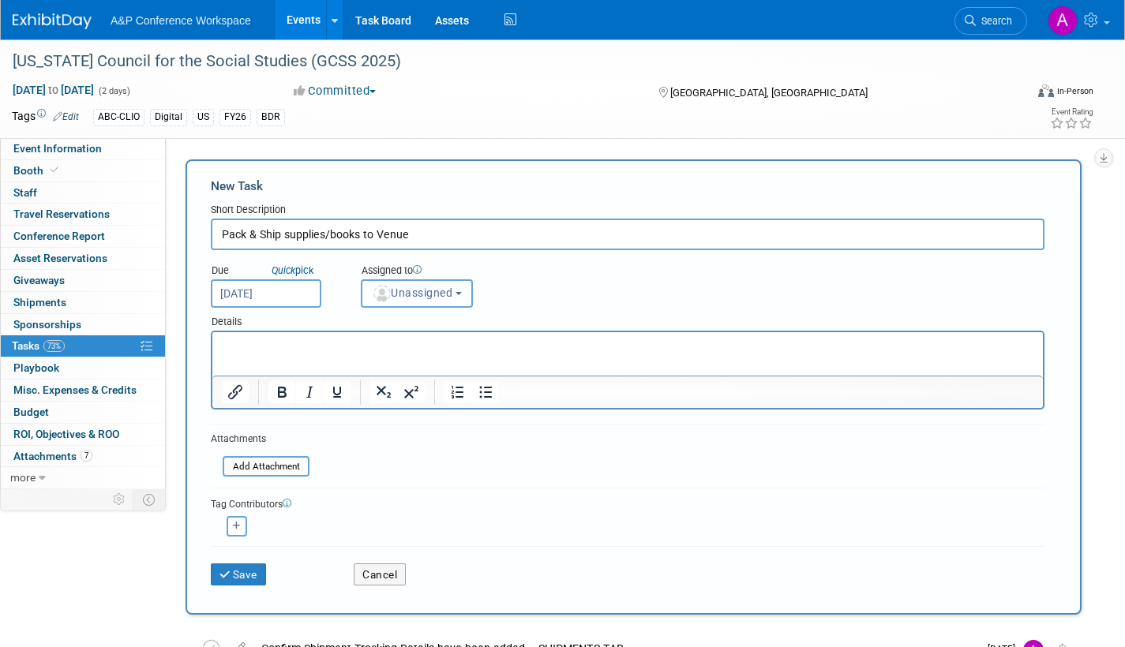
drag, startPoint x: 403, startPoint y: 294, endPoint x: 406, endPoint y: 309, distance: 14.6
click at [404, 294] on span "Unassigned" at bounding box center [412, 293] width 81 height 13
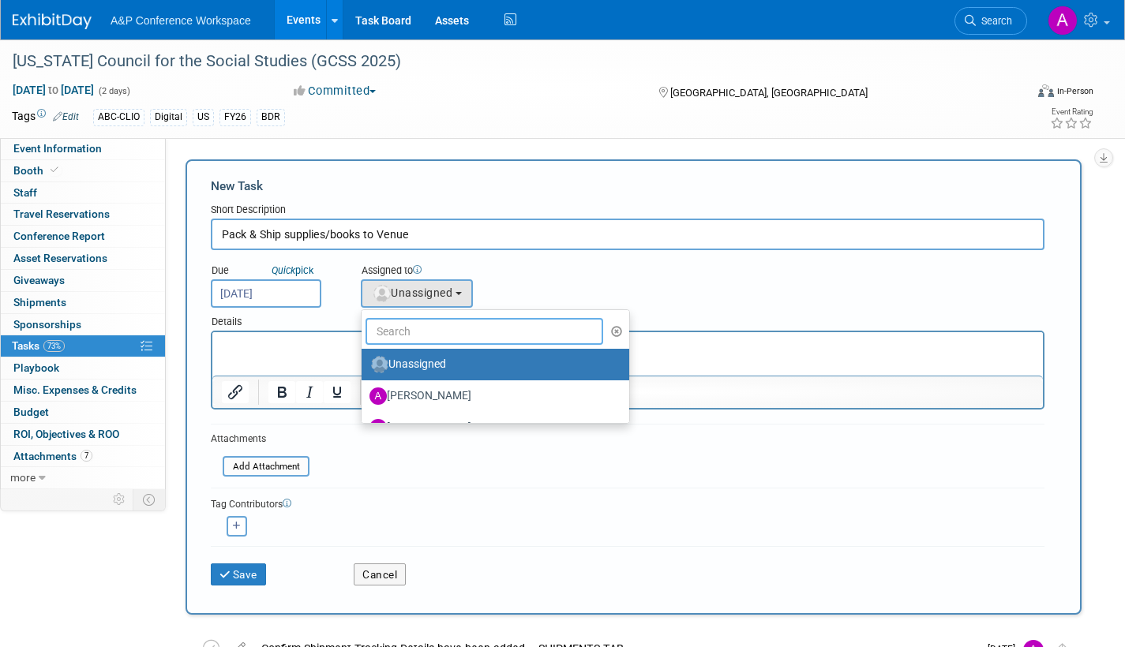
click at [403, 334] on input "text" at bounding box center [485, 331] width 238 height 27
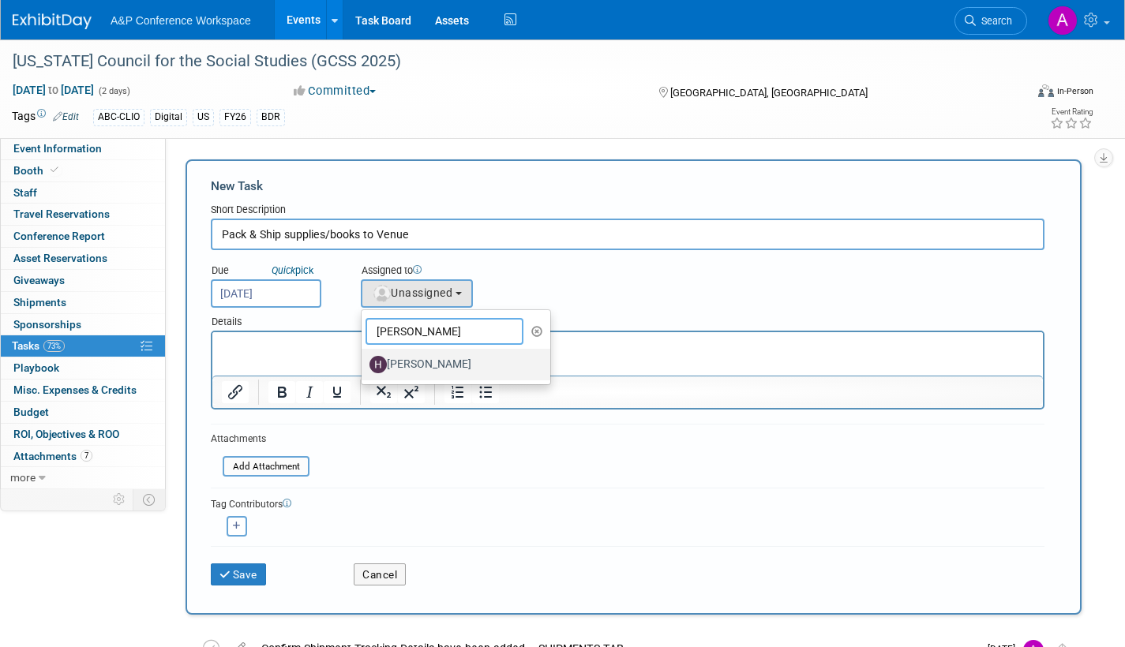
type input "hanna"
click at [452, 369] on label "[PERSON_NAME]" at bounding box center [451, 364] width 165 height 25
click at [364, 368] on input "[PERSON_NAME]" at bounding box center [359, 363] width 10 height 10
select select "f47d5110-dff9-4952-99f5-c640fdae2d00"
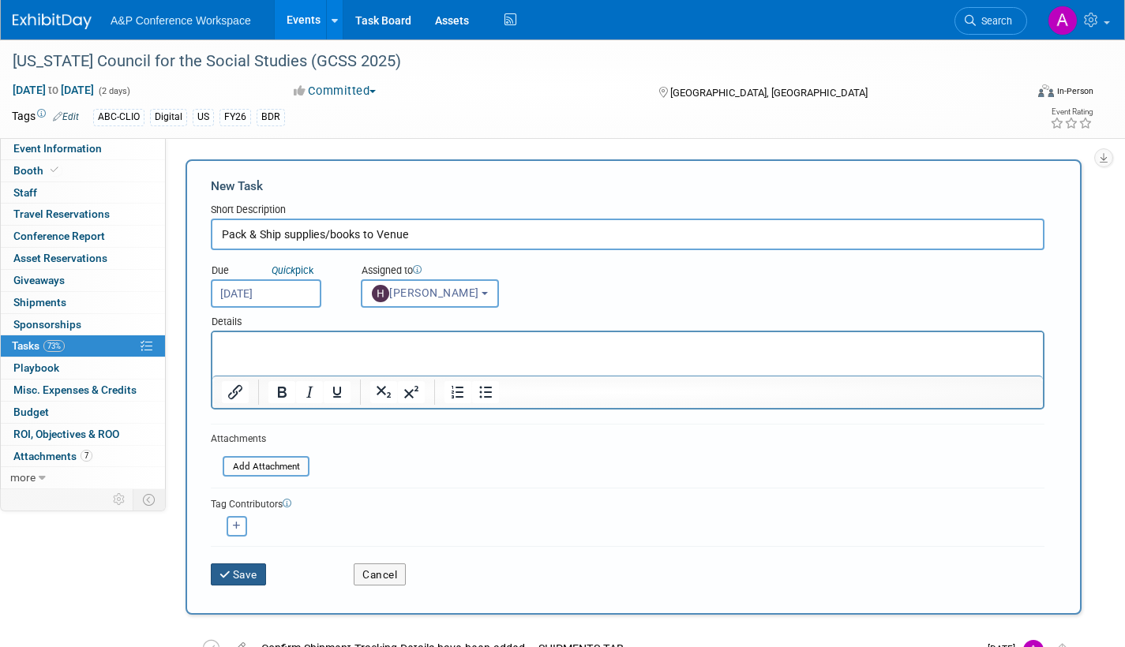
click at [249, 574] on button "Save" at bounding box center [238, 575] width 55 height 22
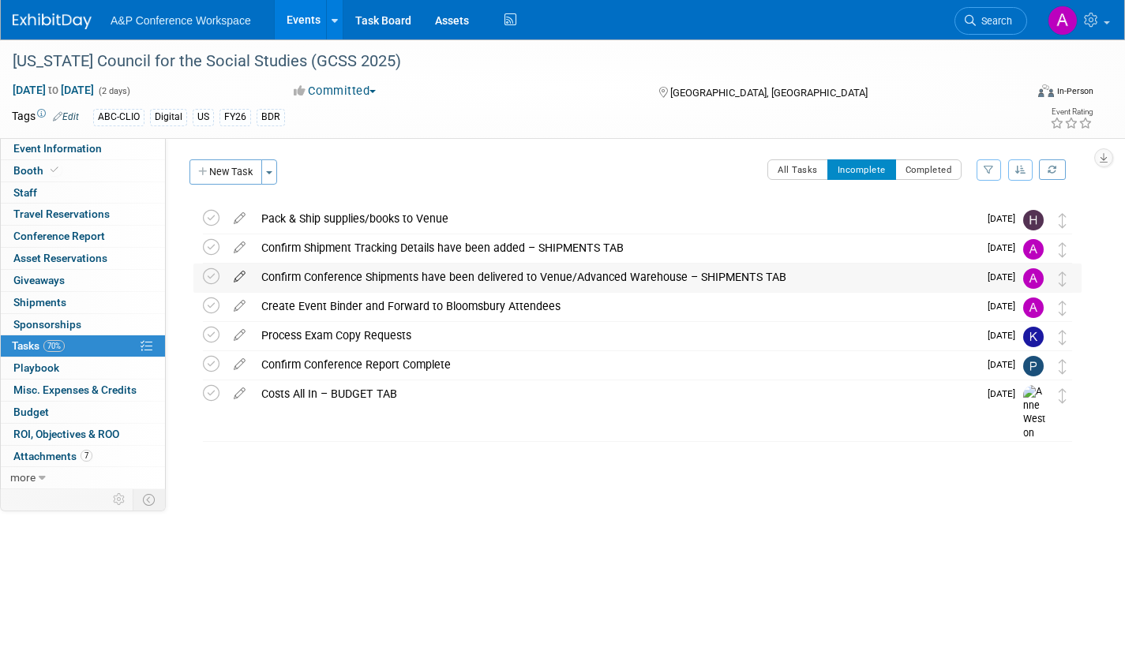
click at [238, 272] on icon at bounding box center [240, 274] width 28 height 20
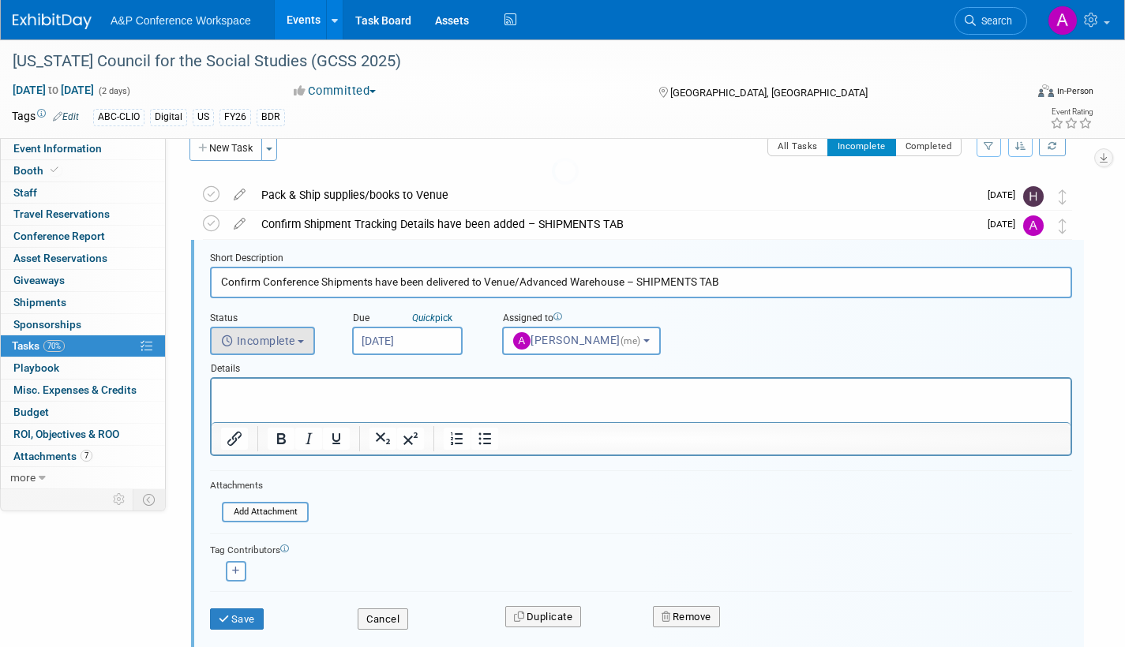
scroll to position [32, 0]
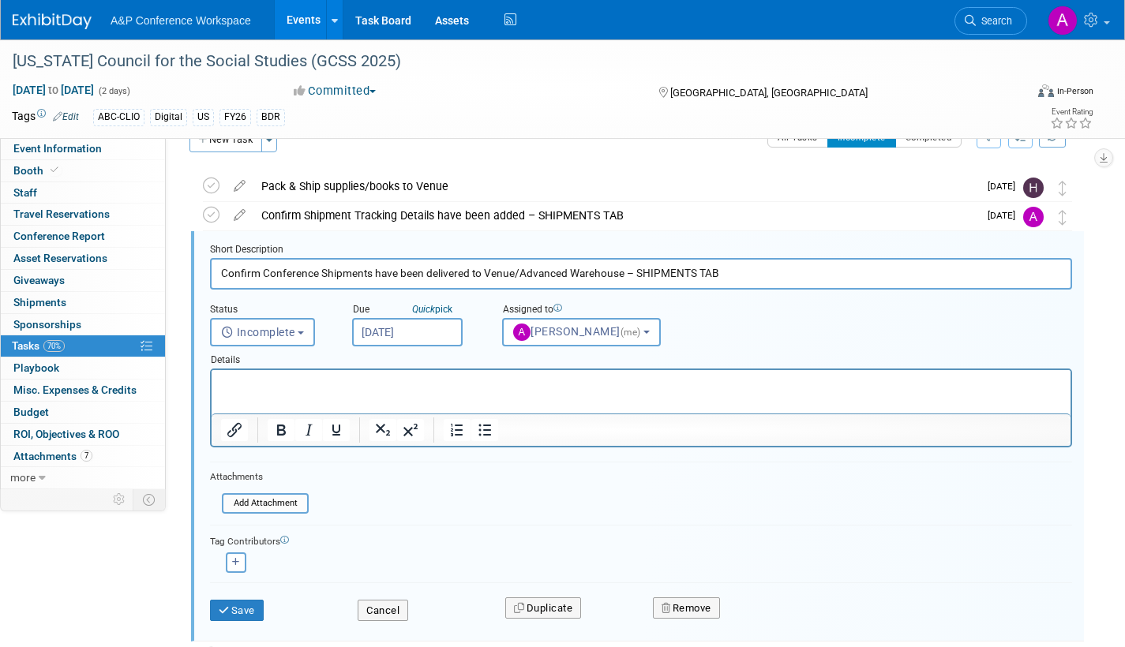
click at [435, 330] on input "Oct 20, 2025" at bounding box center [407, 332] width 111 height 28
drag, startPoint x: 307, startPoint y: 579, endPoint x: 290, endPoint y: 587, distance: 19.4
click at [306, 579] on form "Short Description Confirm Conference Shipments have been delivered to Venue/Adv…" at bounding box center [641, 440] width 886 height 394
click at [241, 616] on button "Save" at bounding box center [237, 611] width 54 height 22
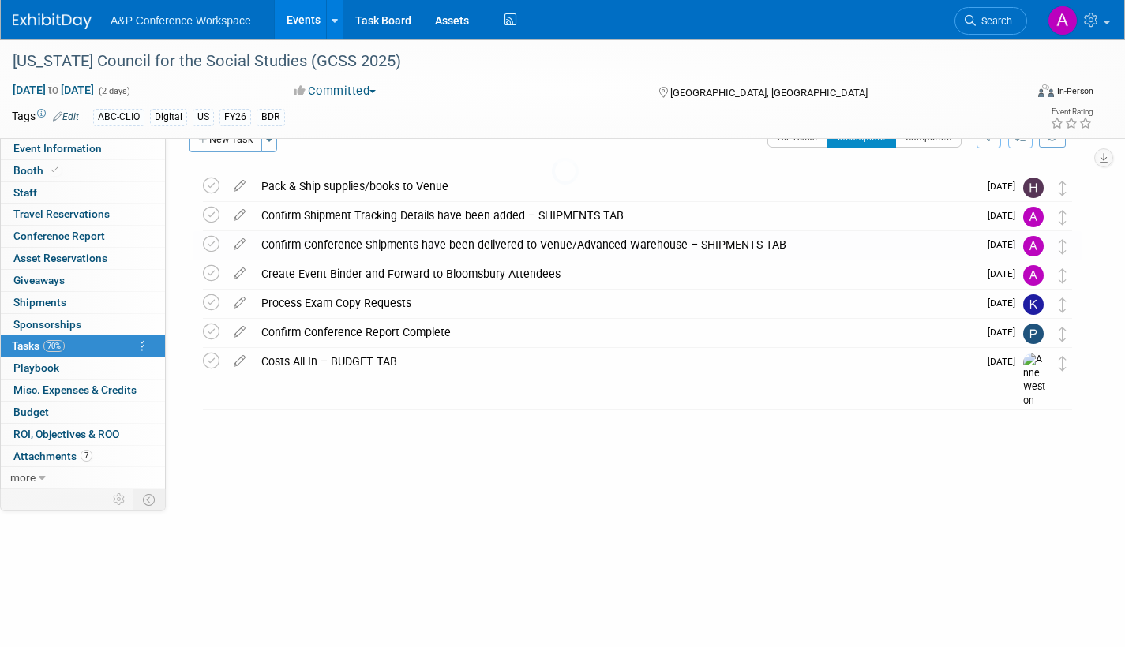
scroll to position [0, 0]
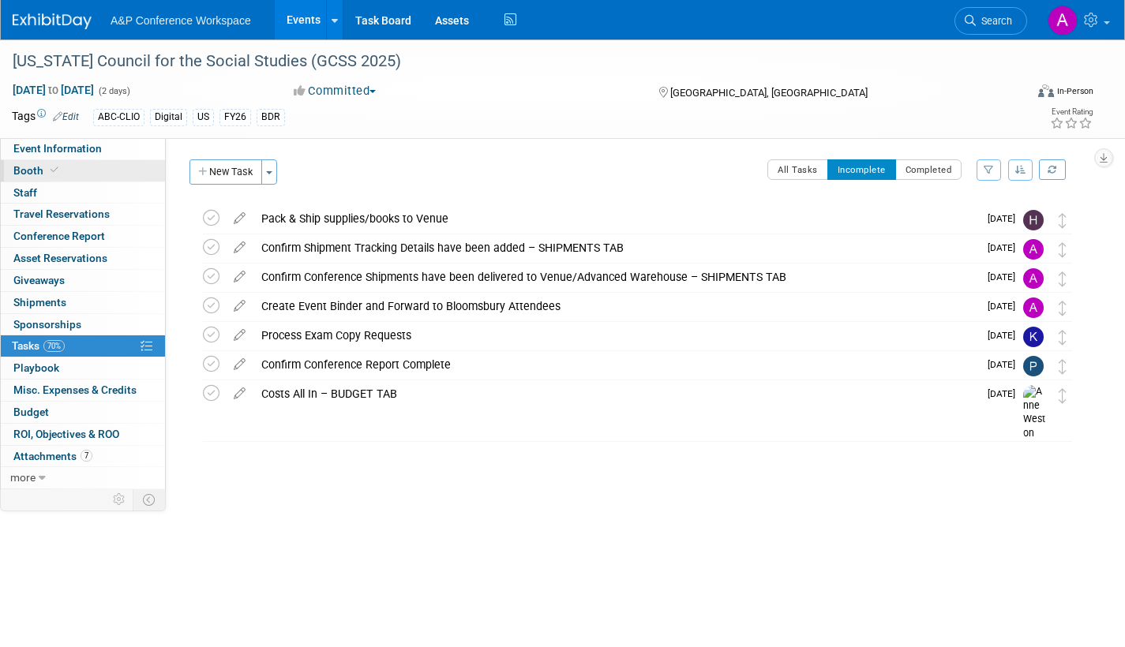
click at [24, 167] on span "Booth" at bounding box center [37, 170] width 48 height 13
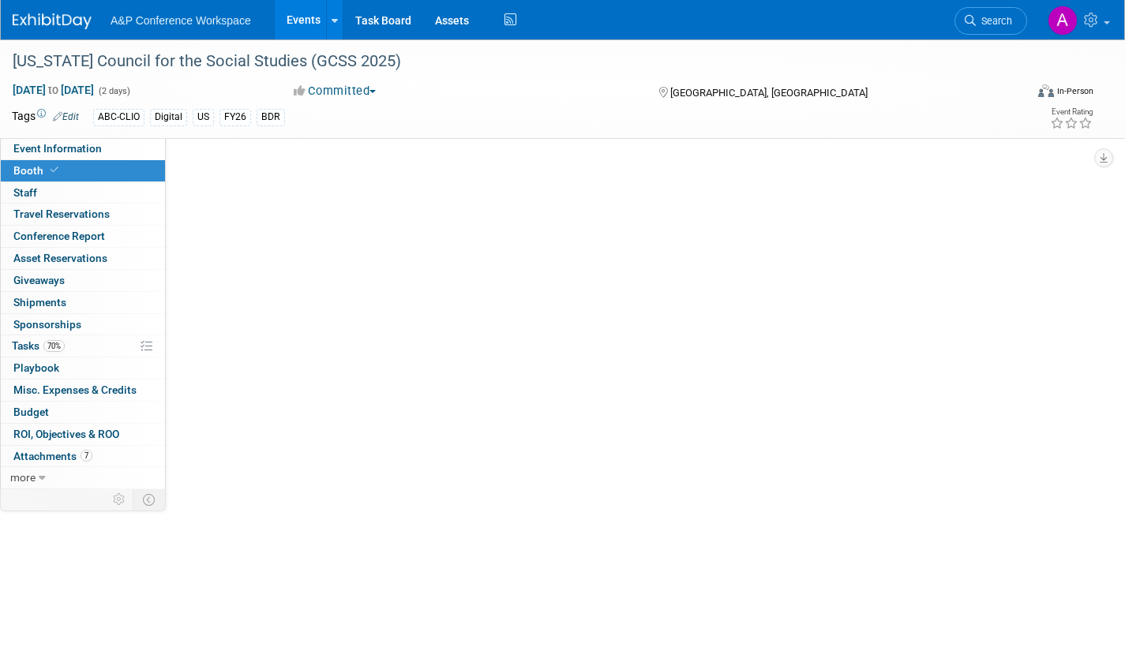
select select "CLDC - Digital/BDR"
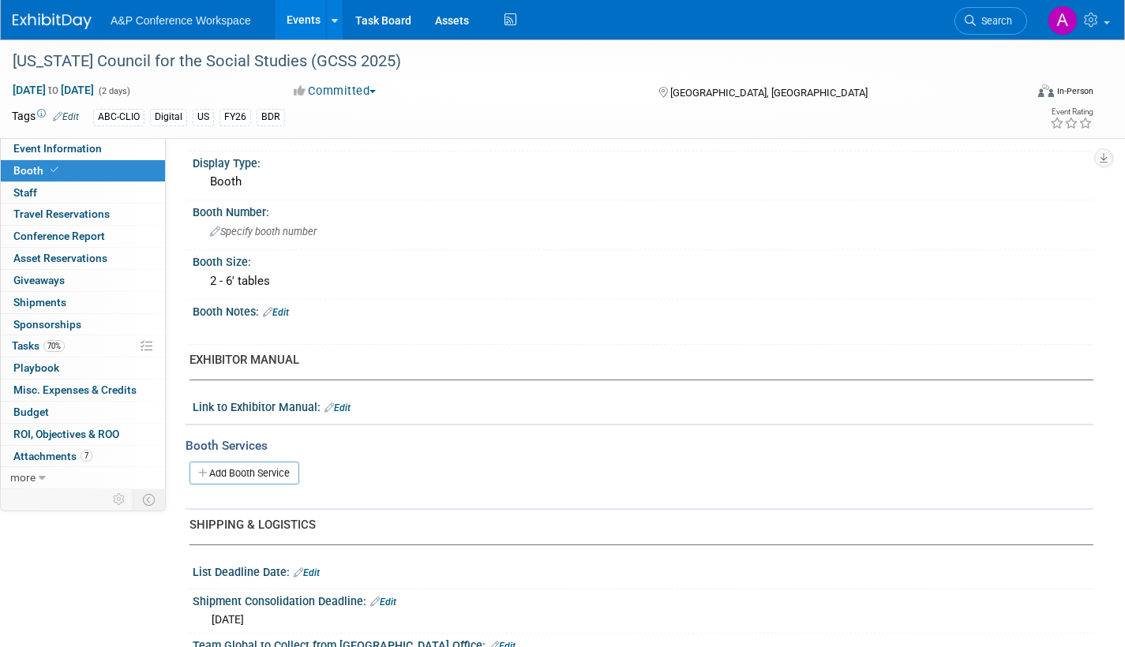
scroll to position [632, 0]
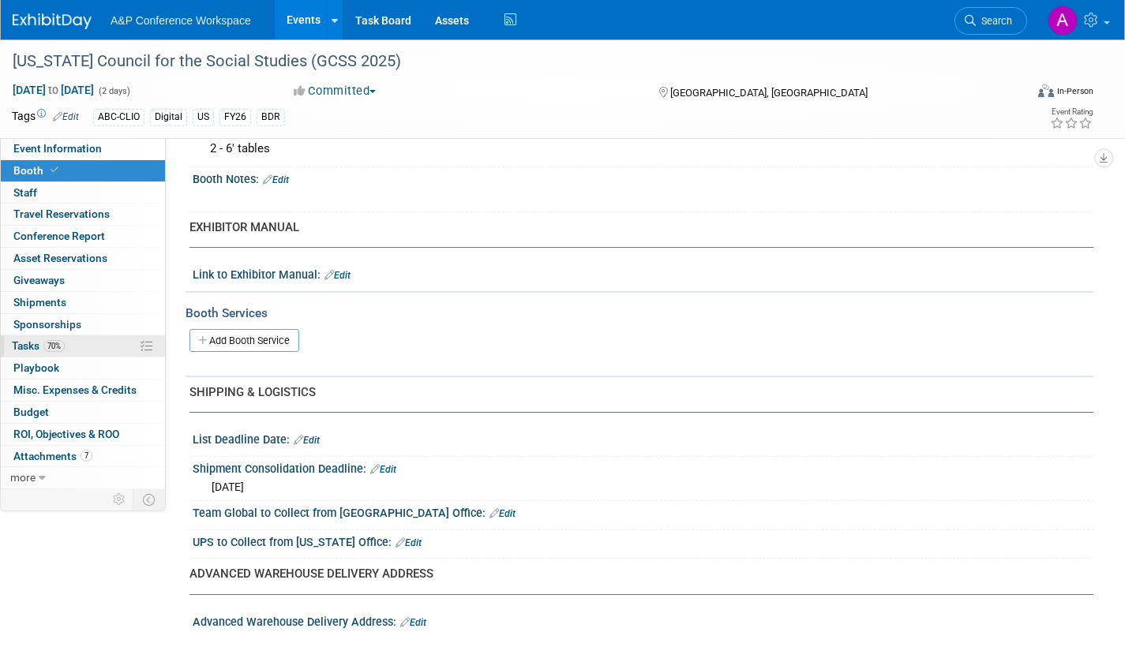
click at [32, 343] on span "Tasks 70%" at bounding box center [38, 345] width 53 height 13
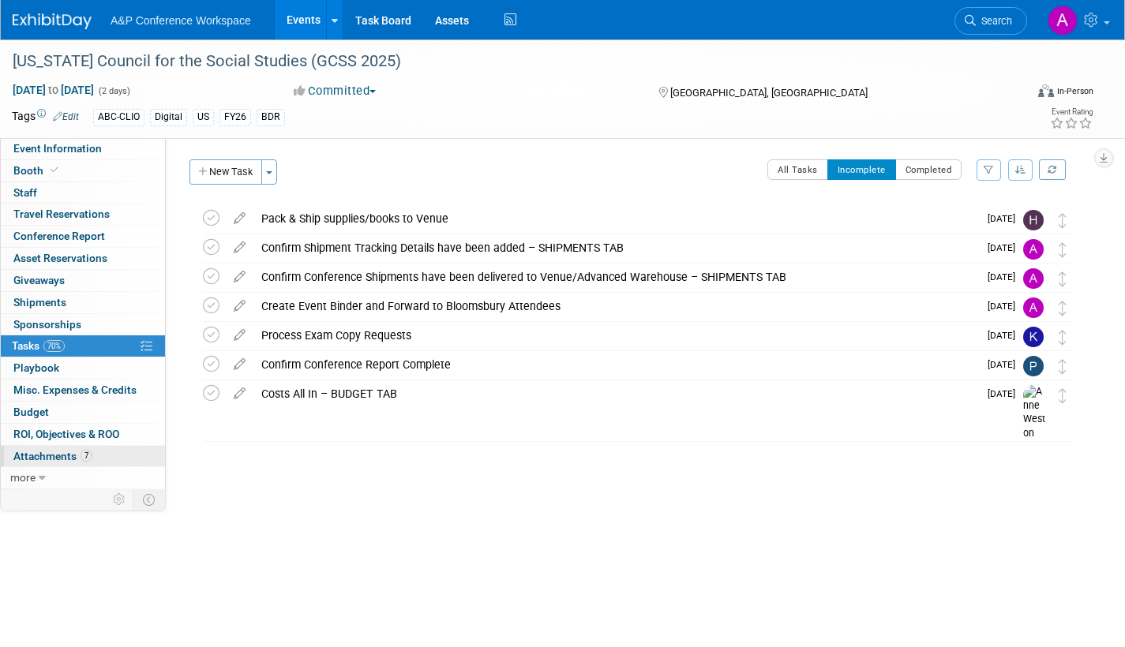
click at [51, 455] on span "Attachments 7" at bounding box center [52, 456] width 79 height 13
